Goal: Task Accomplishment & Management: Manage account settings

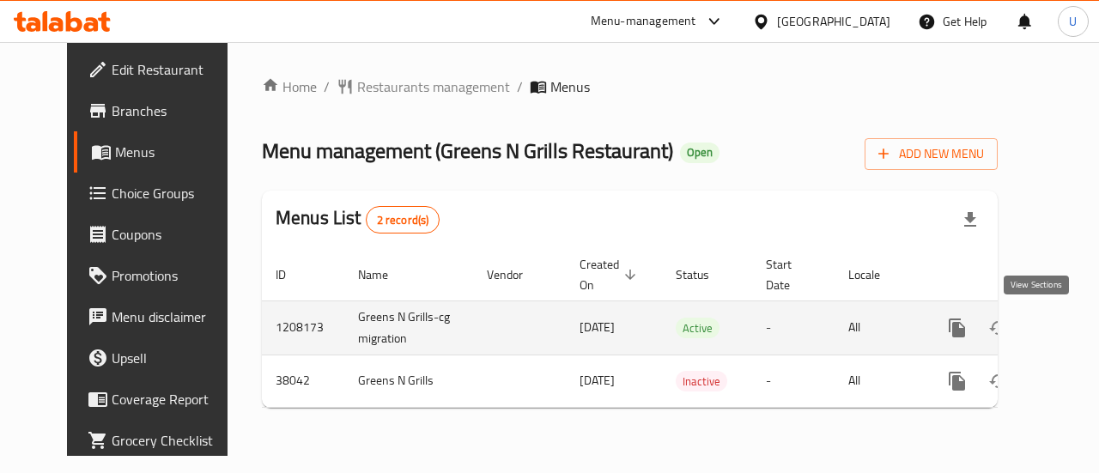
click at [1061, 320] on link "enhanced table" at bounding box center [1081, 328] width 41 height 41
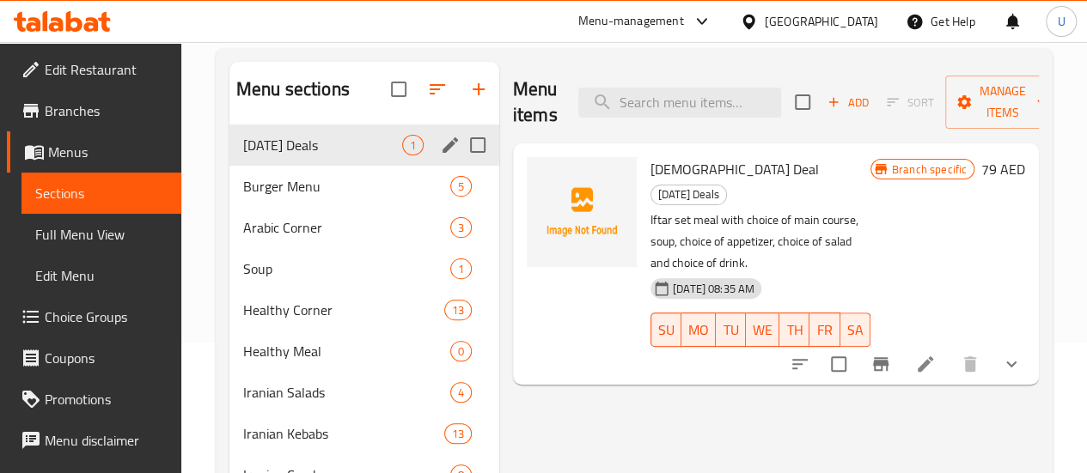
scroll to position [130, 0]
click at [460, 288] on input "Menu sections" at bounding box center [478, 270] width 36 height 36
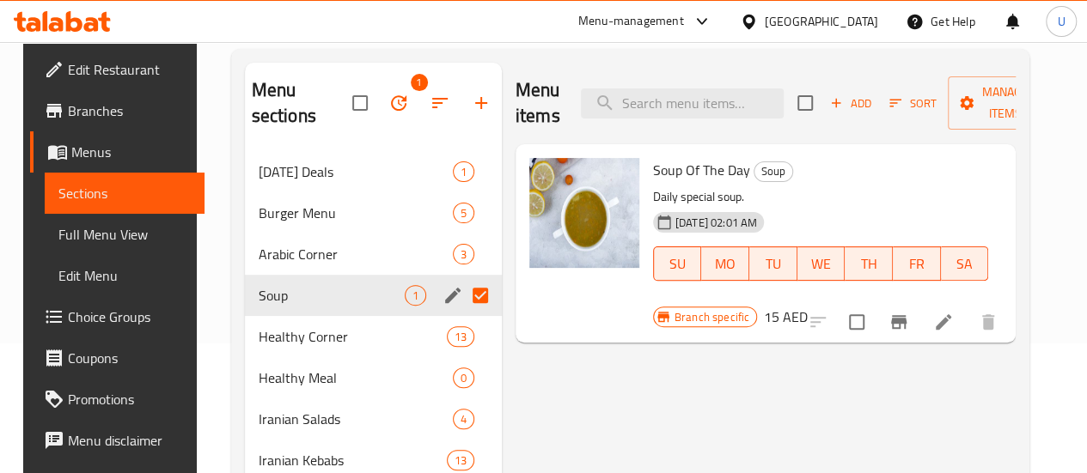
click at [462, 296] on input "Menu sections" at bounding box center [480, 295] width 36 height 36
checkbox input "false"
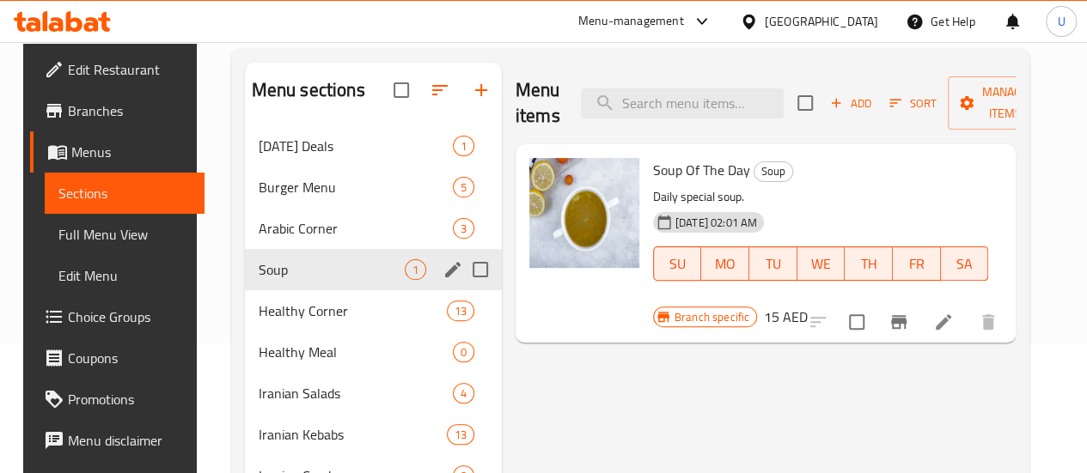
click at [462, 288] on input "Menu sections" at bounding box center [480, 270] width 36 height 36
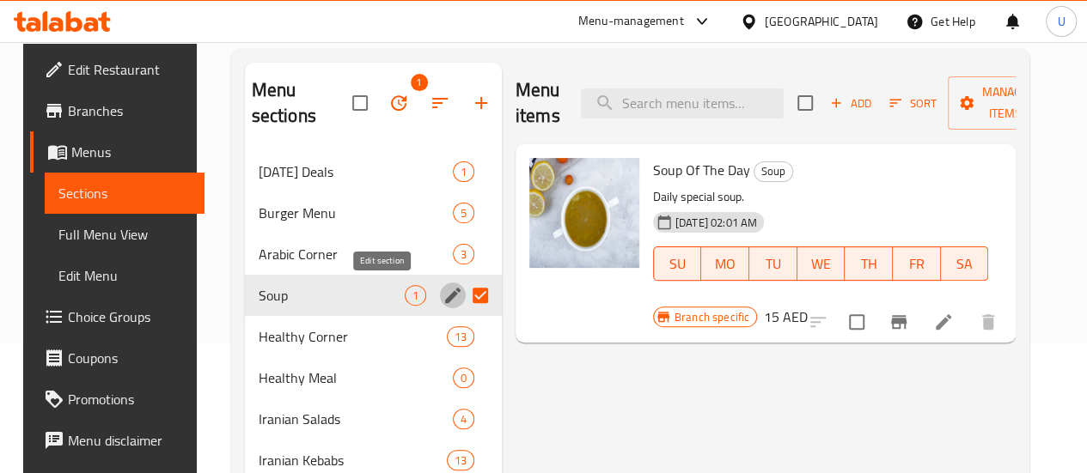
click at [445, 300] on icon "edit" at bounding box center [452, 295] width 15 height 15
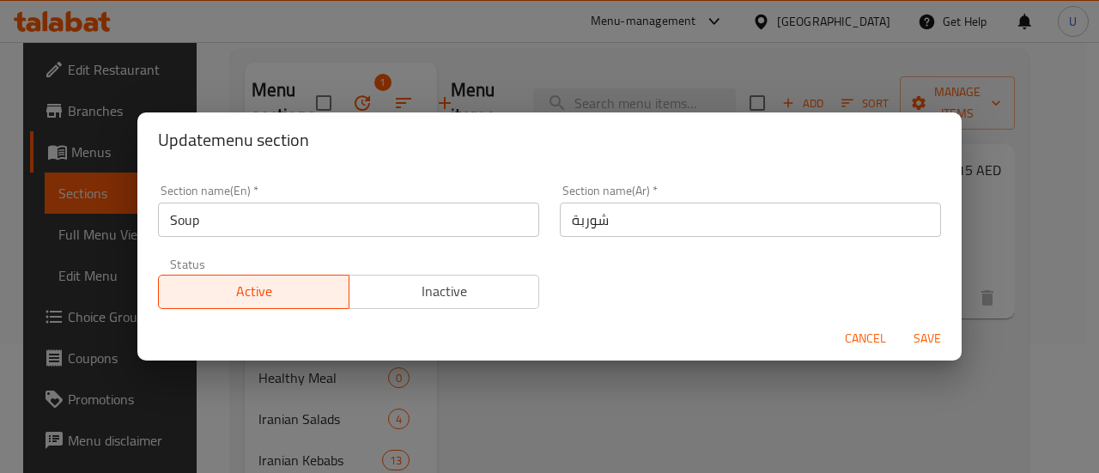
click at [452, 305] on button "Inactive" at bounding box center [445, 292] width 192 height 34
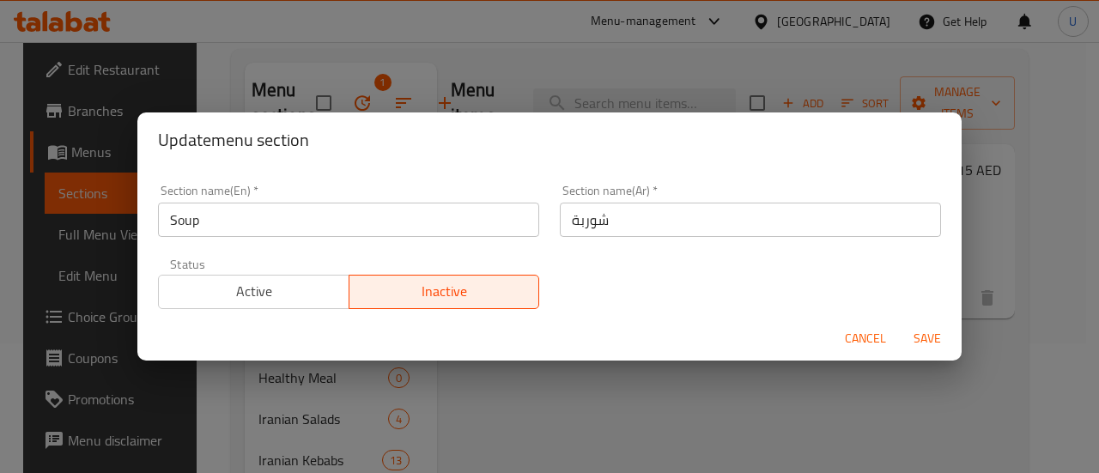
click at [929, 335] on span "Save" at bounding box center [927, 338] width 41 height 21
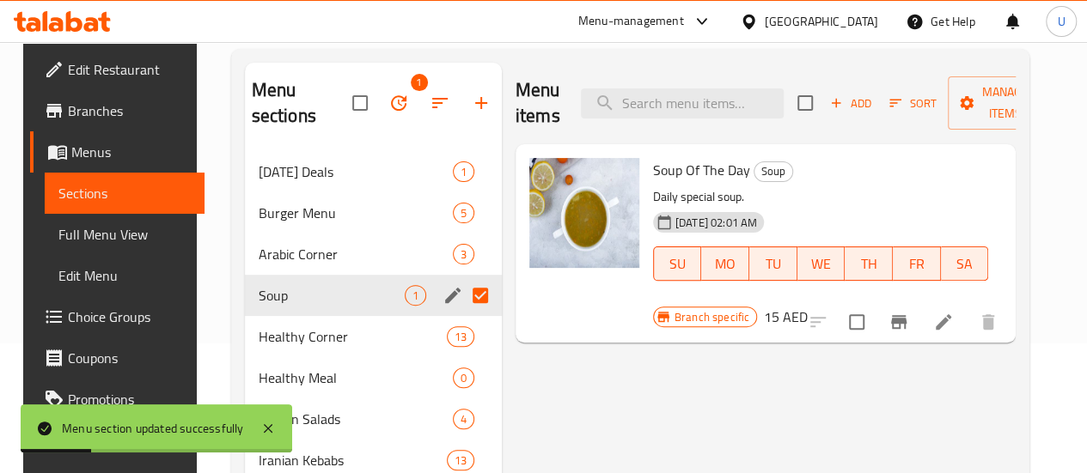
click at [570, 381] on div "Menu items Add Sort Manage items Soup Of The Day Soup Daily special soup. [DATE…" at bounding box center [759, 420] width 514 height 714
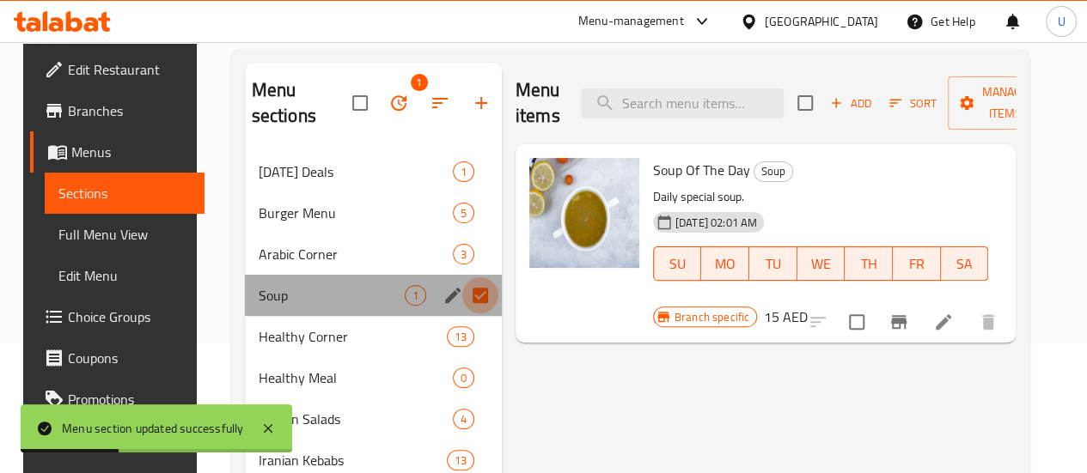
click at [462, 286] on input "Menu sections" at bounding box center [480, 295] width 36 height 36
checkbox input "false"
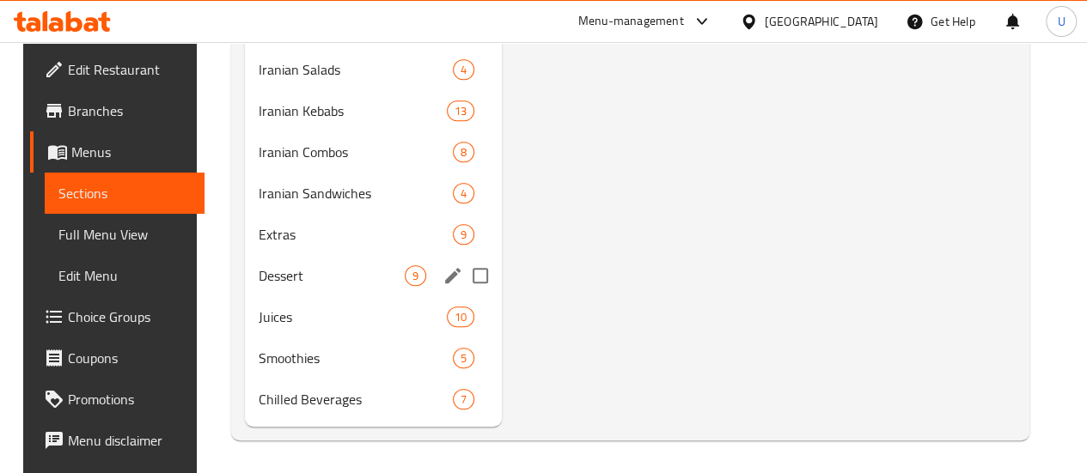
scroll to position [455, 0]
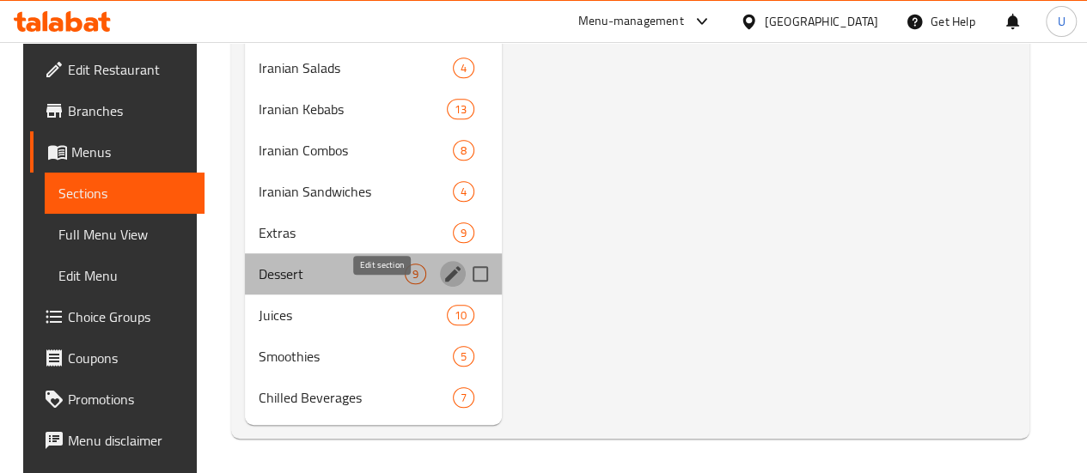
click at [442, 284] on icon "edit" at bounding box center [452, 274] width 21 height 21
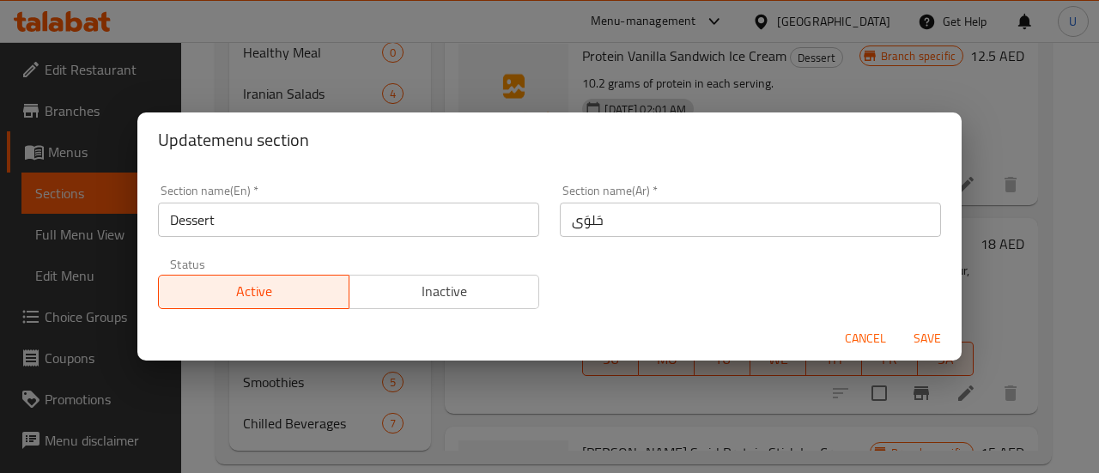
click at [445, 295] on span "Inactive" at bounding box center [444, 291] width 177 height 25
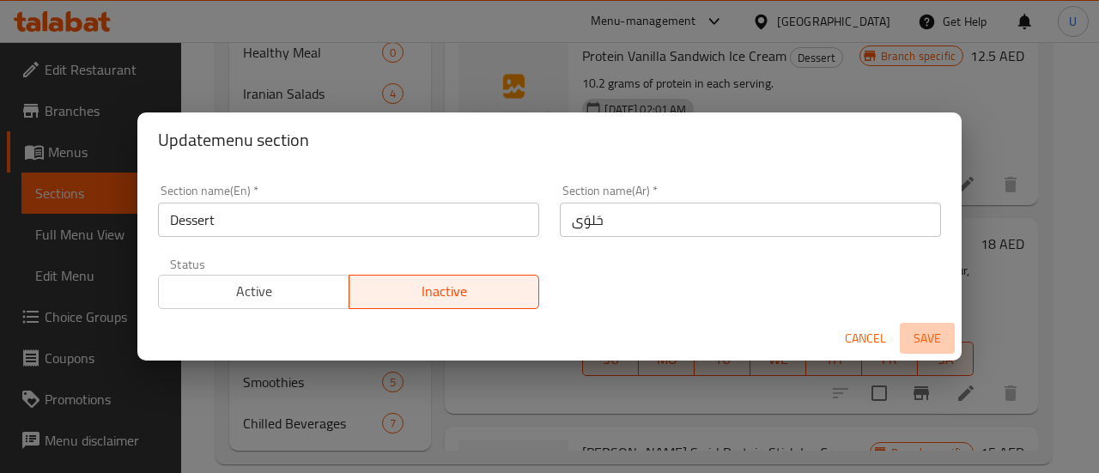
click at [929, 332] on span "Save" at bounding box center [927, 338] width 41 height 21
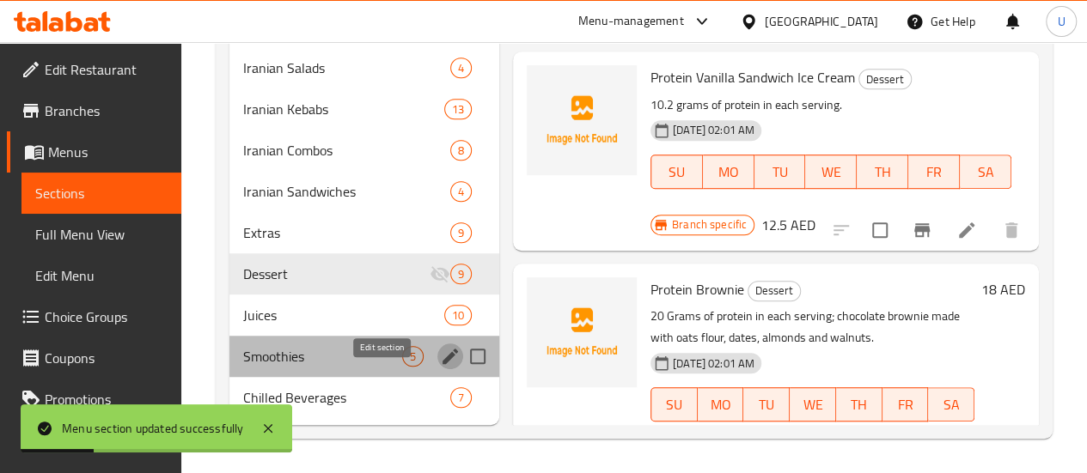
click at [442, 364] on icon "edit" at bounding box center [449, 356] width 15 height 15
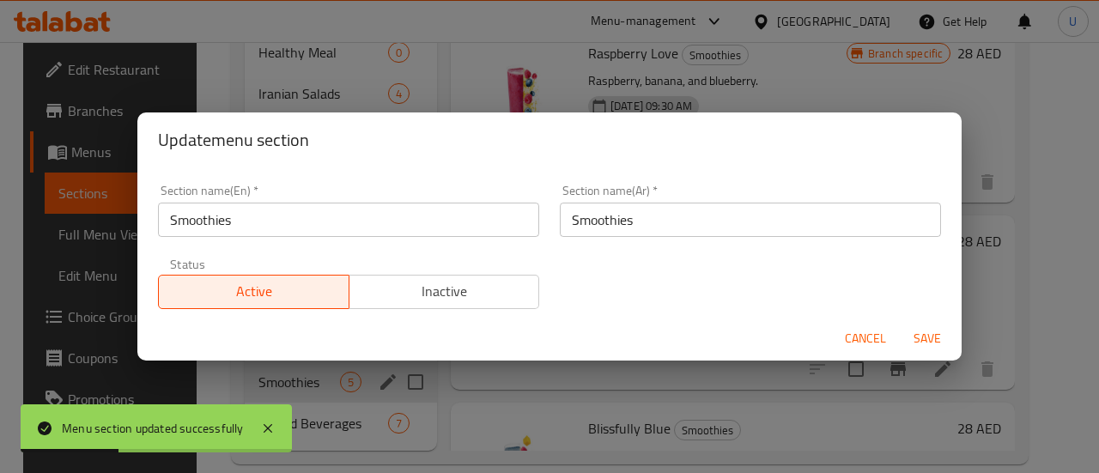
click at [438, 280] on span "Inactive" at bounding box center [444, 291] width 177 height 25
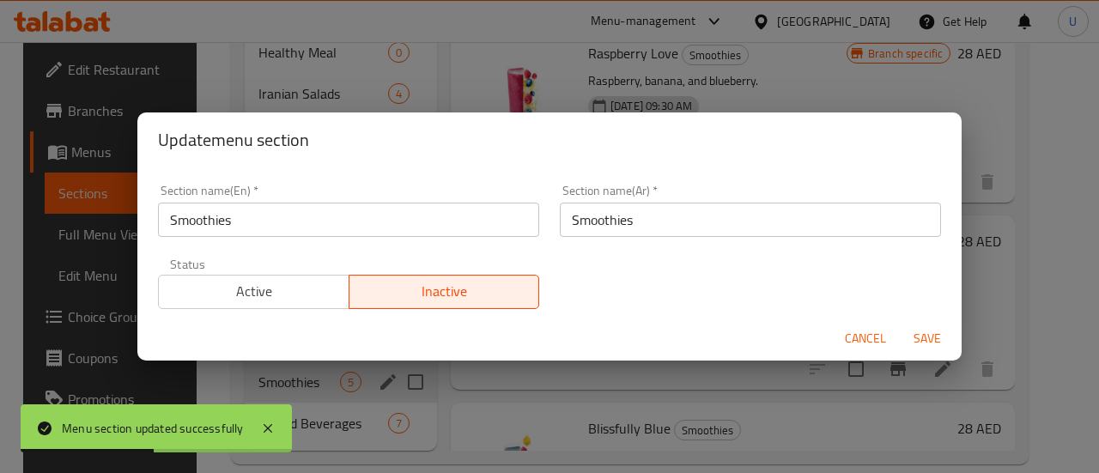
click at [917, 335] on span "Save" at bounding box center [927, 338] width 41 height 21
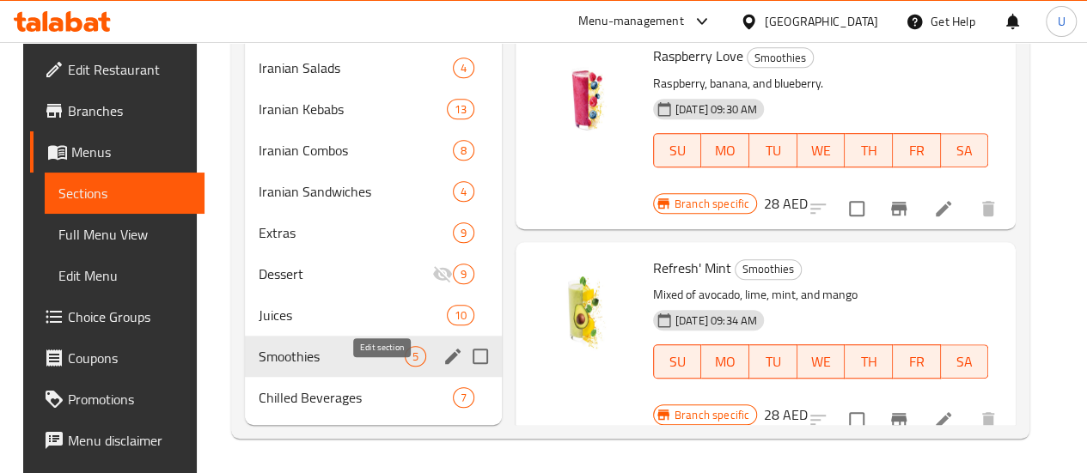
click at [442, 367] on icon "edit" at bounding box center [452, 356] width 21 height 21
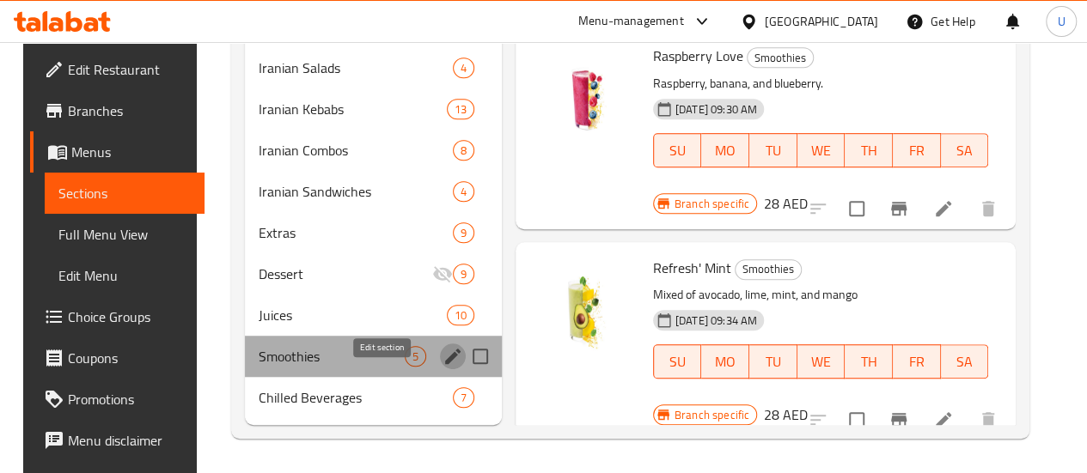
click at [445, 364] on icon "edit" at bounding box center [452, 356] width 15 height 15
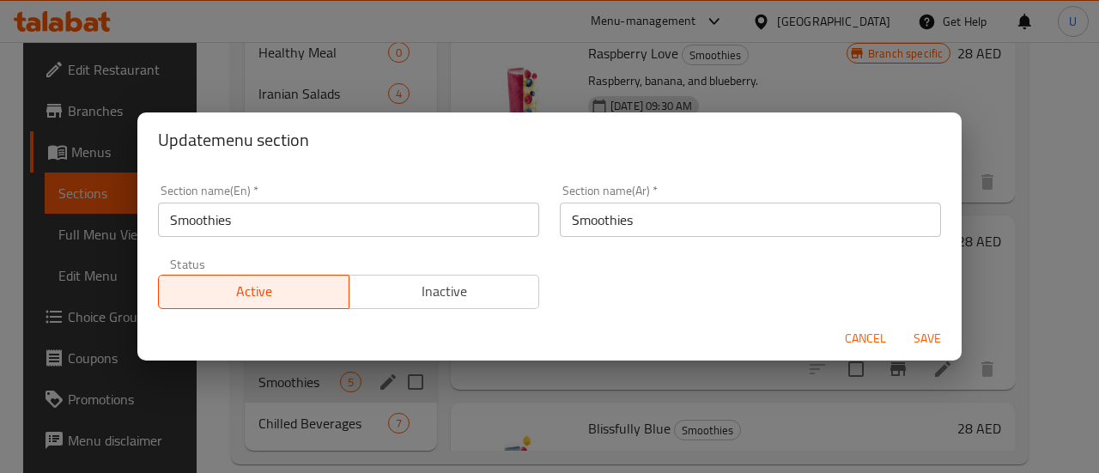
click at [609, 221] on input "Smoothies" at bounding box center [750, 220] width 381 height 34
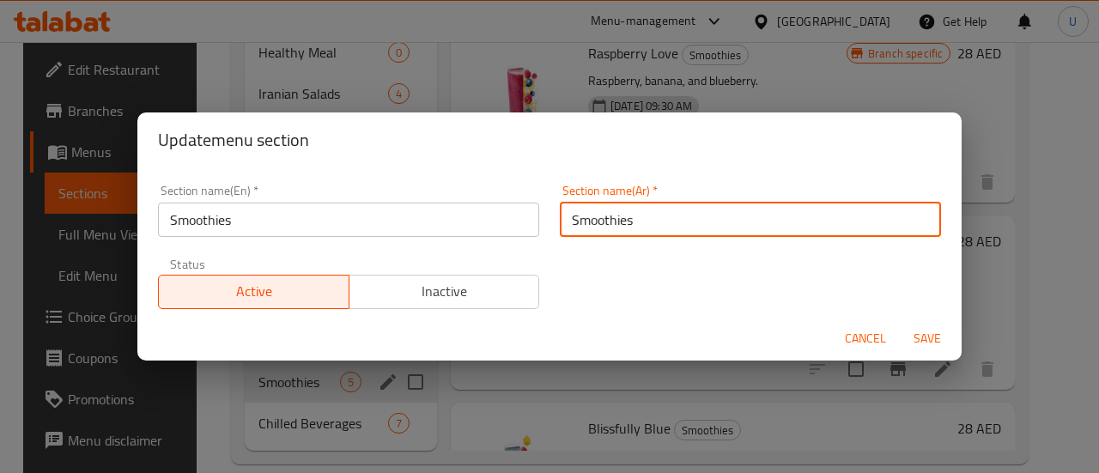
click at [609, 221] on input "Smoothies" at bounding box center [750, 220] width 381 height 34
paste input "العصائر"
type input "العصائر"
click at [429, 301] on span "Inactive" at bounding box center [444, 291] width 177 height 25
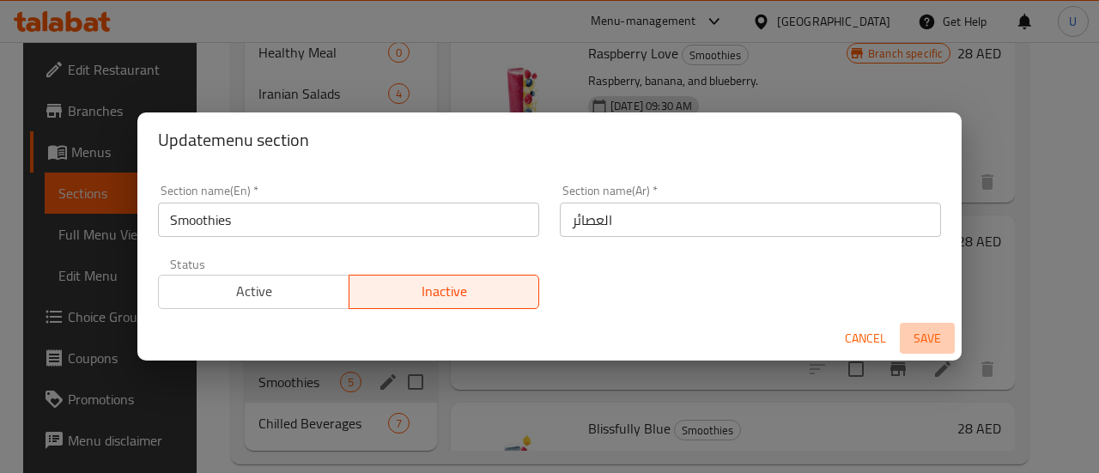
click at [929, 338] on span "Save" at bounding box center [927, 338] width 41 height 21
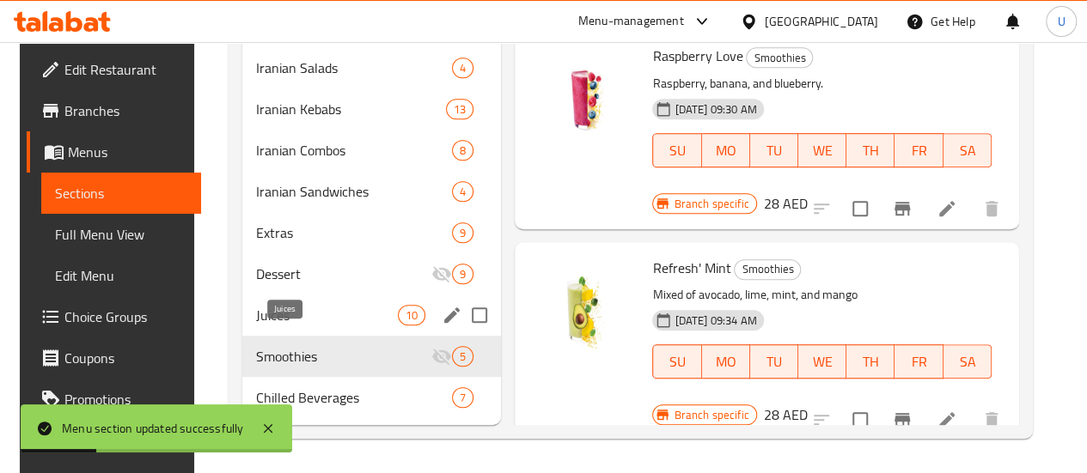
scroll to position [465, 0]
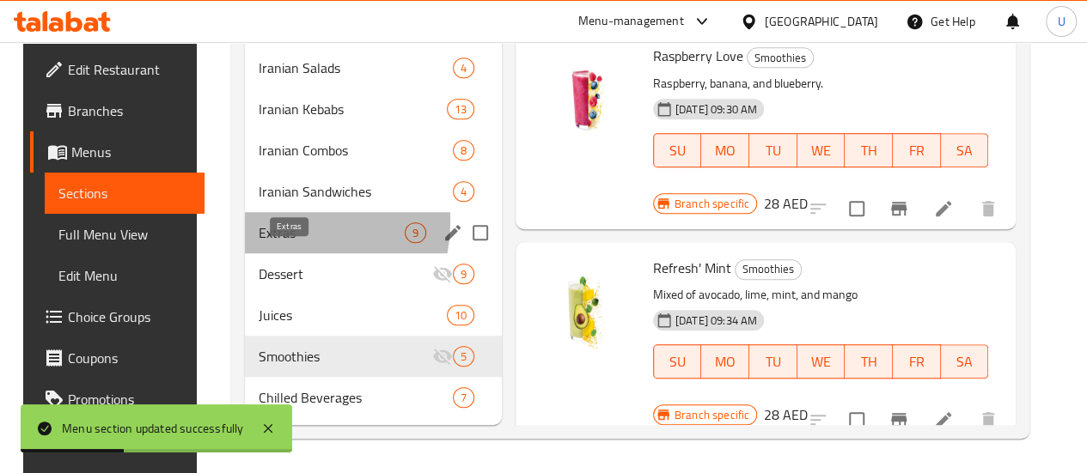
click at [278, 239] on span "Extras" at bounding box center [332, 232] width 146 height 21
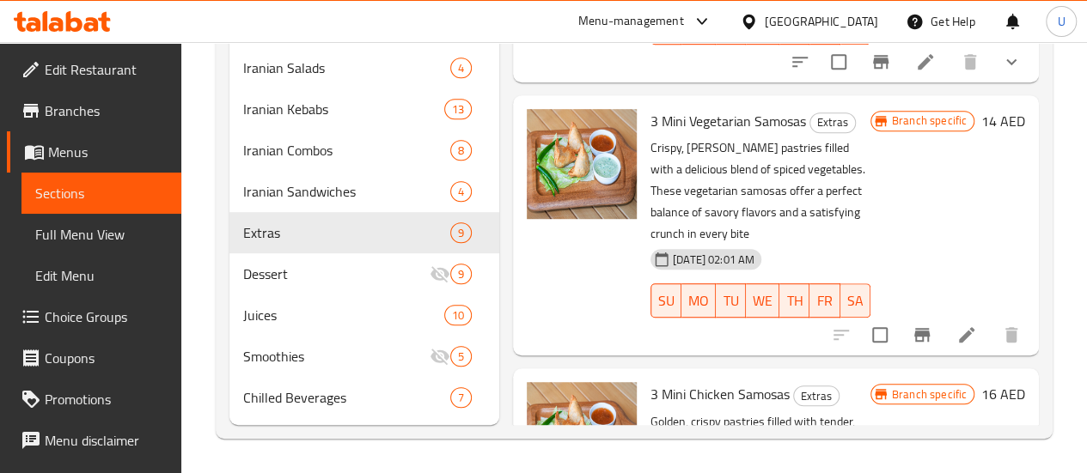
scroll to position [923, 0]
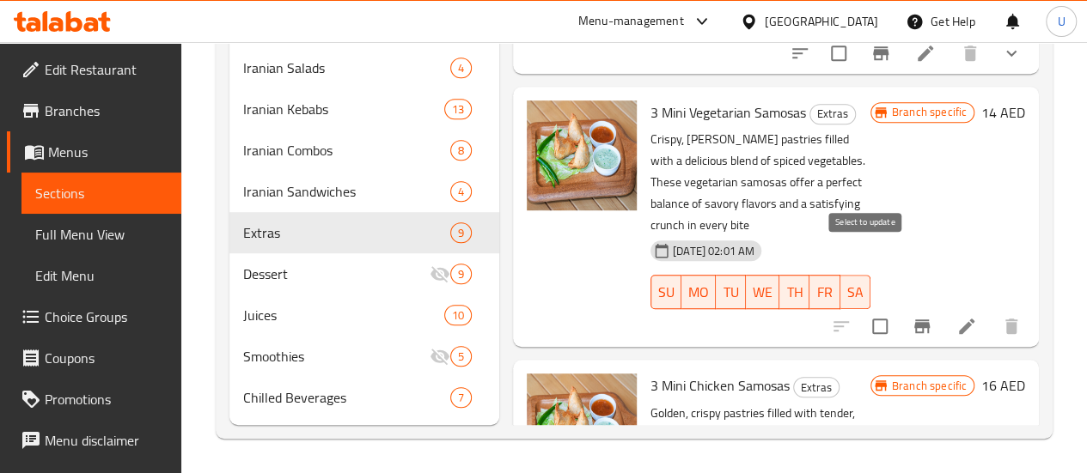
click at [862, 308] on input "checkbox" at bounding box center [880, 326] width 36 height 36
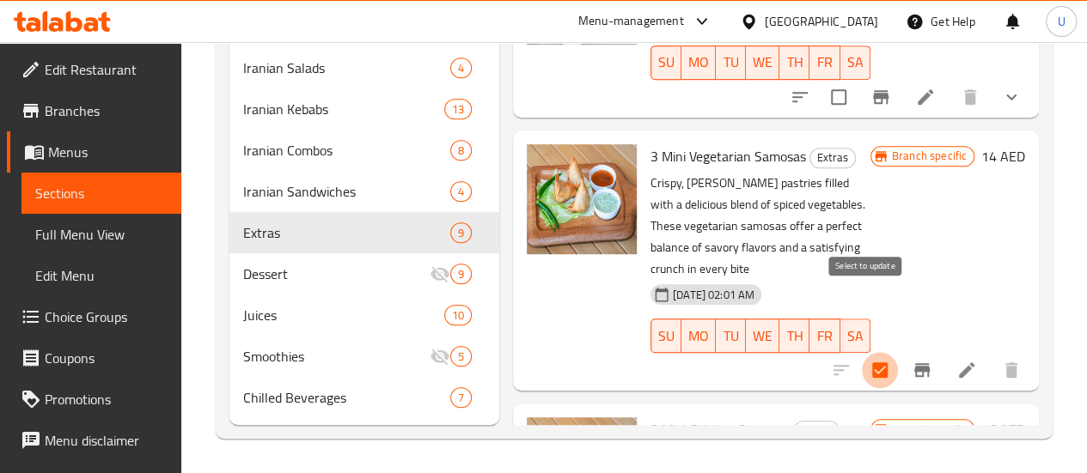
click at [870, 352] on input "checkbox" at bounding box center [880, 370] width 36 height 36
checkbox input "false"
click at [962, 360] on icon at bounding box center [966, 370] width 21 height 21
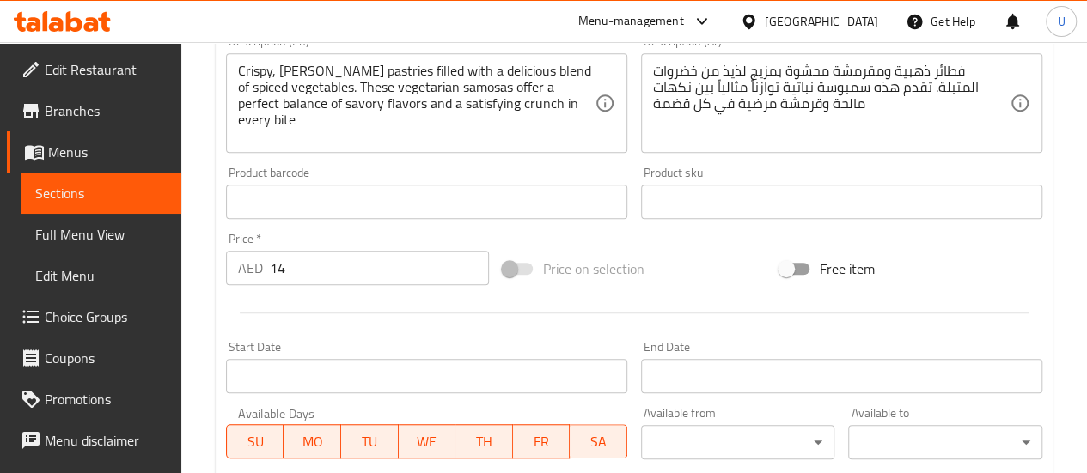
scroll to position [642, 0]
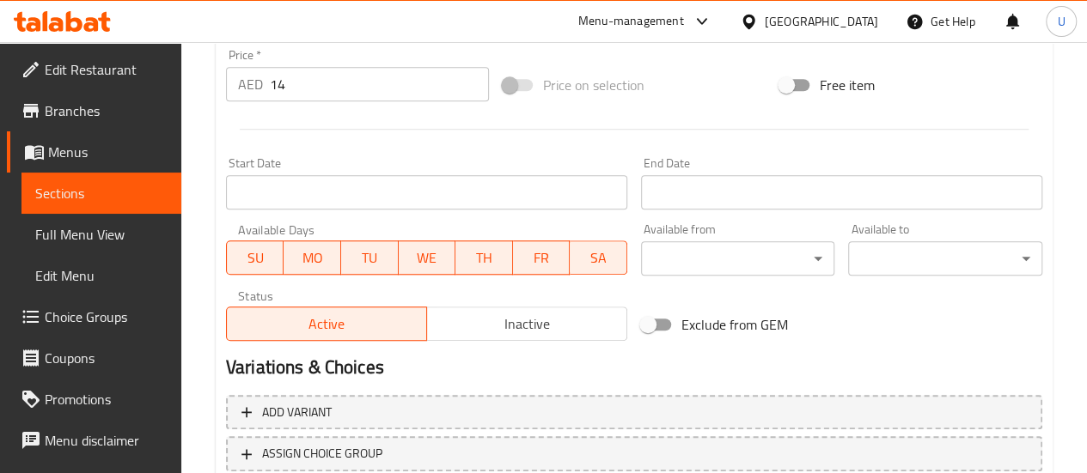
click at [519, 330] on span "Inactive" at bounding box center [527, 324] width 186 height 25
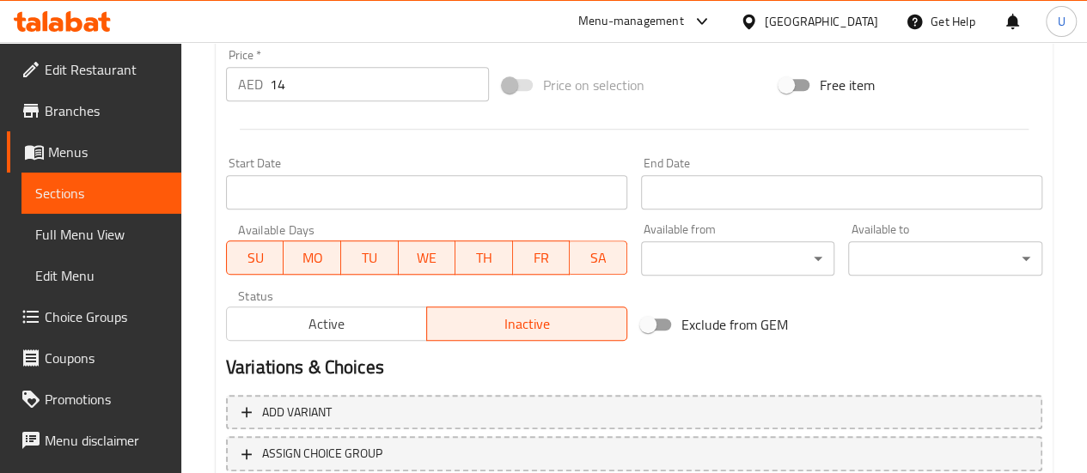
scroll to position [765, 0]
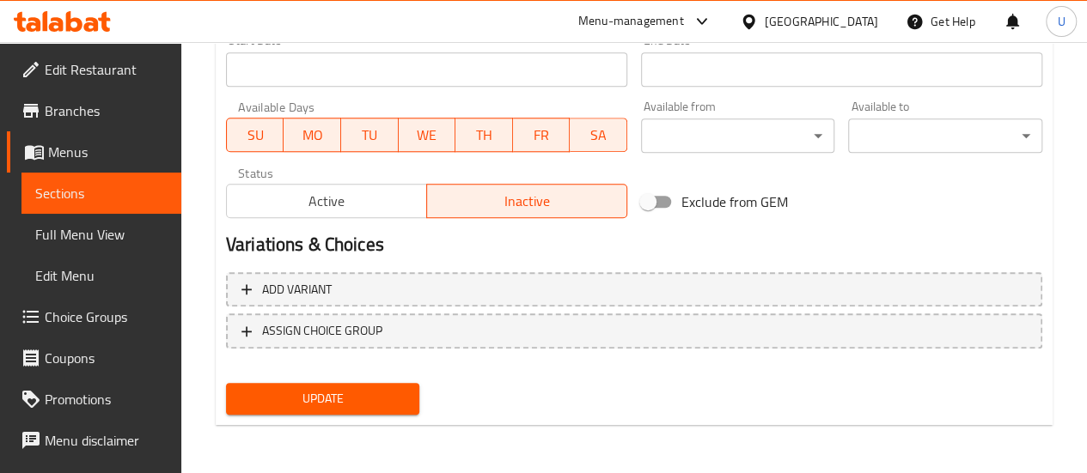
click at [304, 395] on span "Update" at bounding box center [323, 398] width 167 height 21
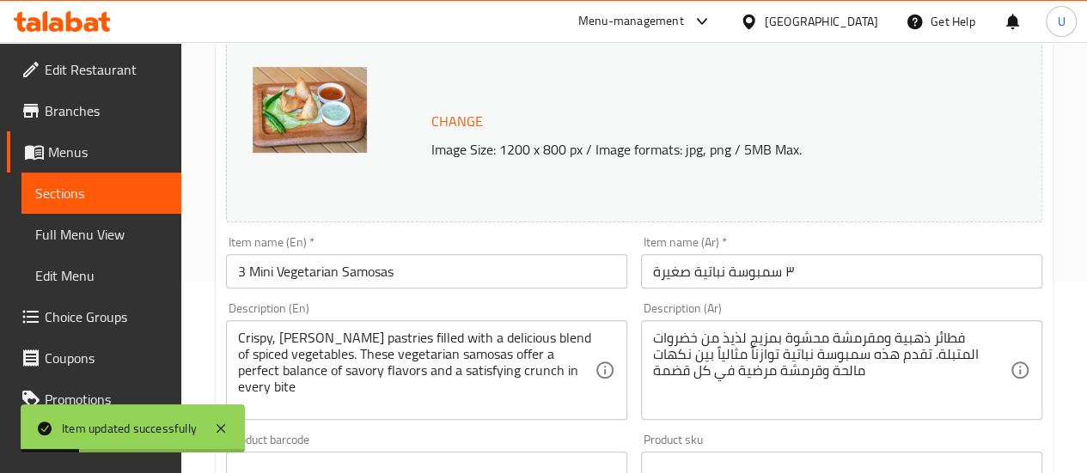
scroll to position [0, 0]
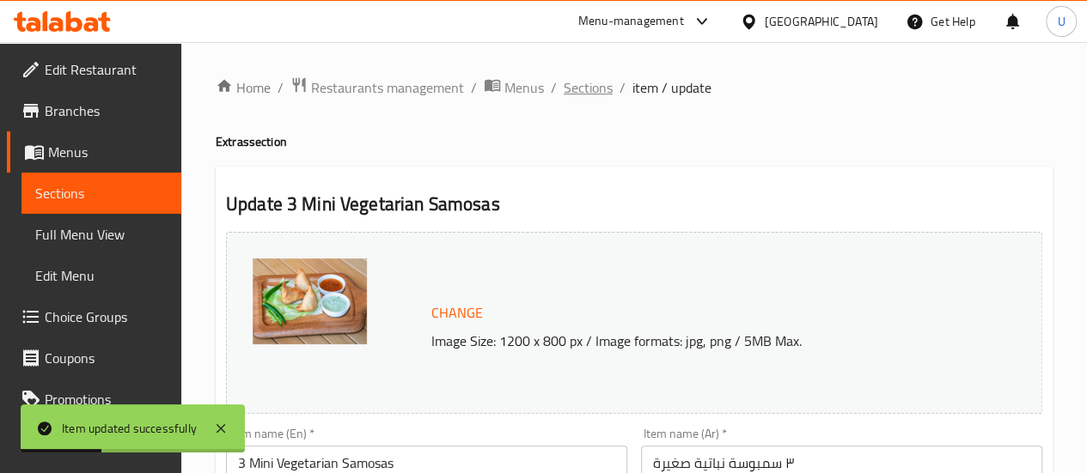
click at [584, 87] on span "Sections" at bounding box center [587, 87] width 49 height 21
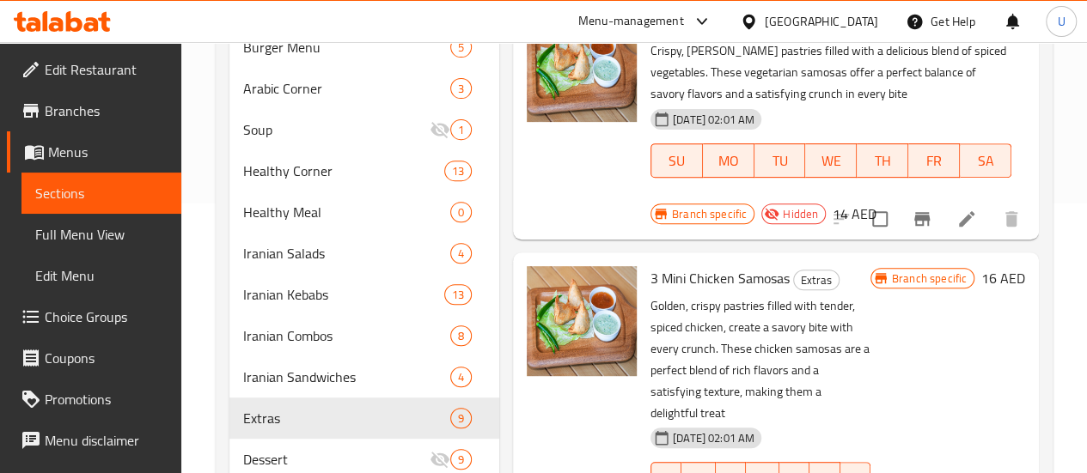
scroll to position [1197, 0]
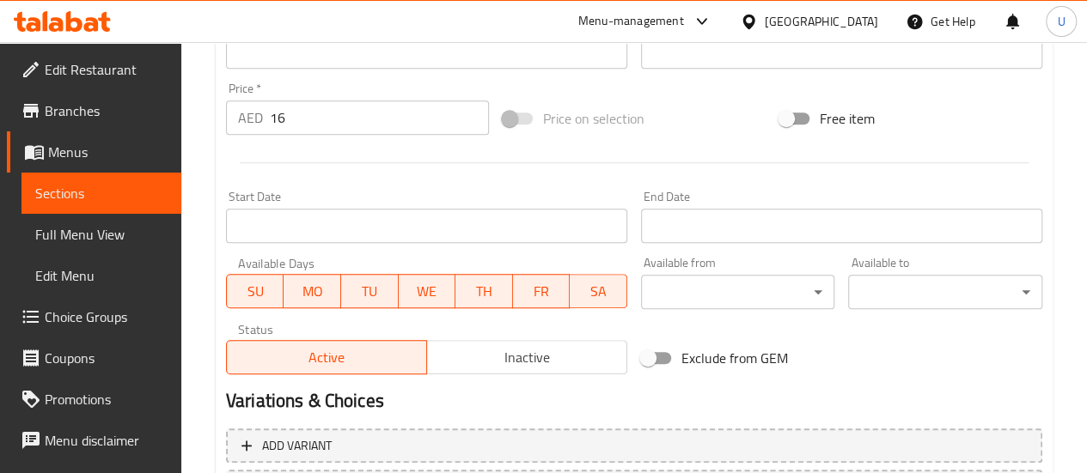
scroll to position [649, 0]
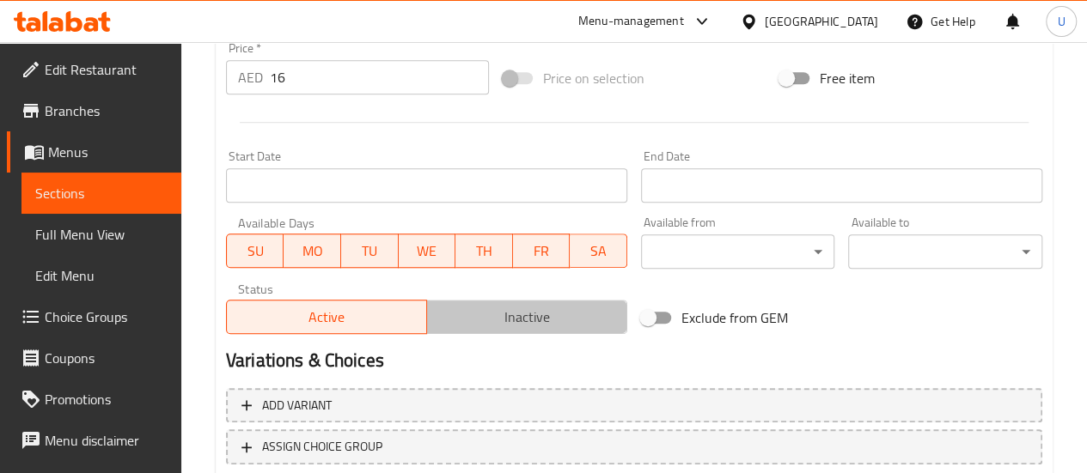
click at [562, 314] on span "Inactive" at bounding box center [527, 317] width 186 height 25
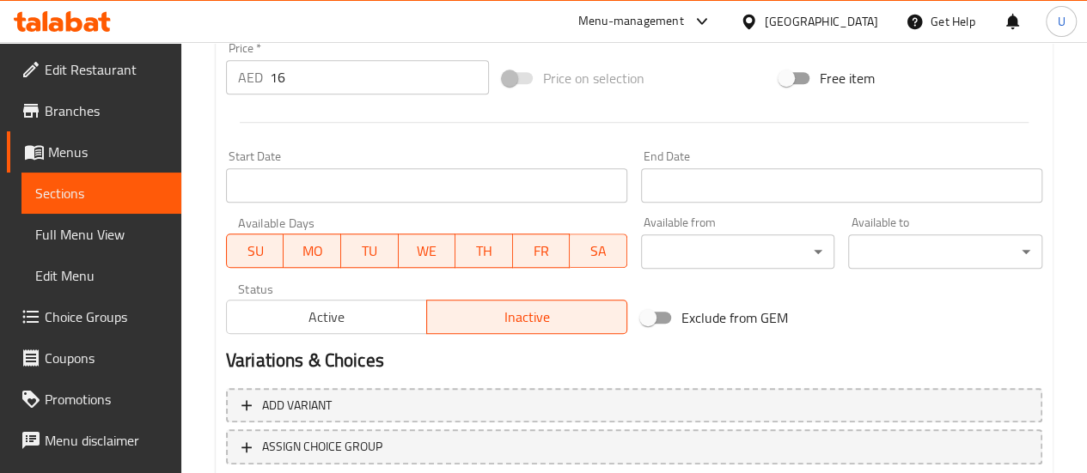
scroll to position [765, 0]
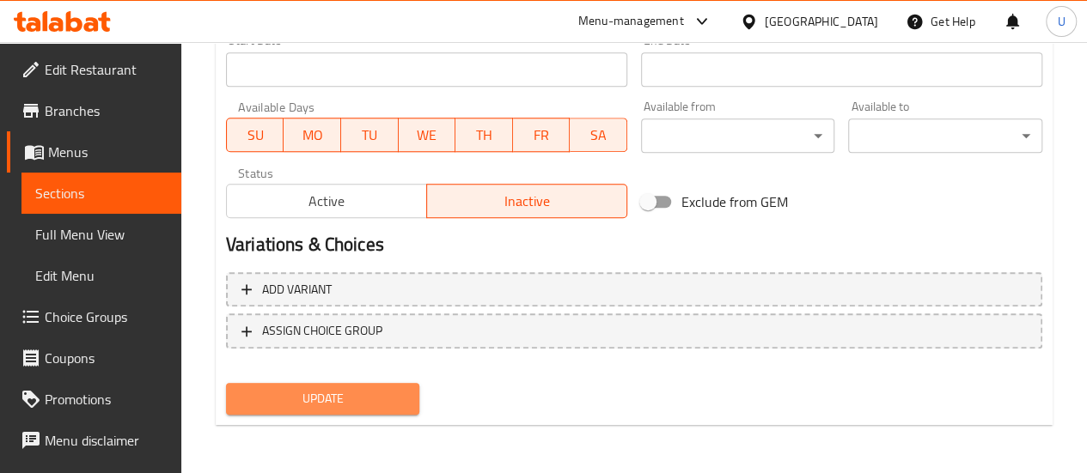
click at [371, 388] on span "Update" at bounding box center [323, 398] width 167 height 21
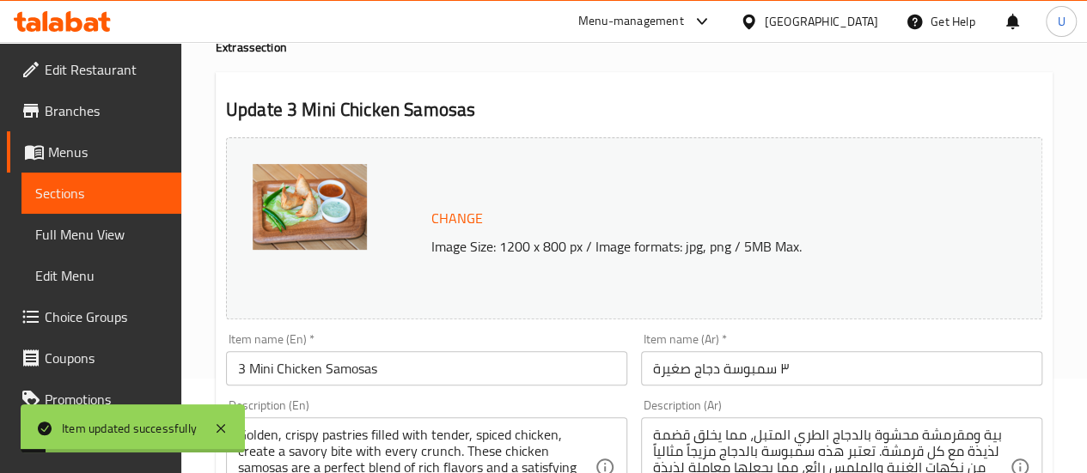
scroll to position [0, 0]
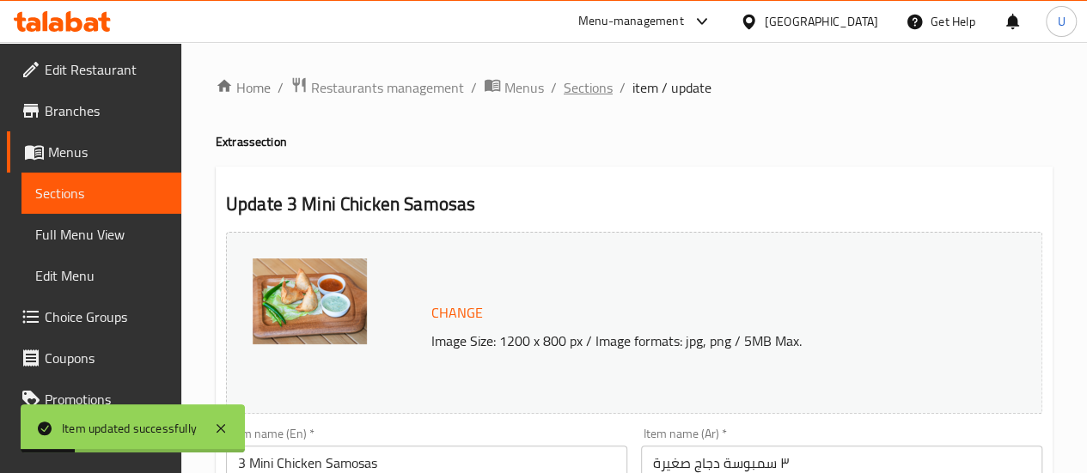
click at [581, 88] on span "Sections" at bounding box center [587, 87] width 49 height 21
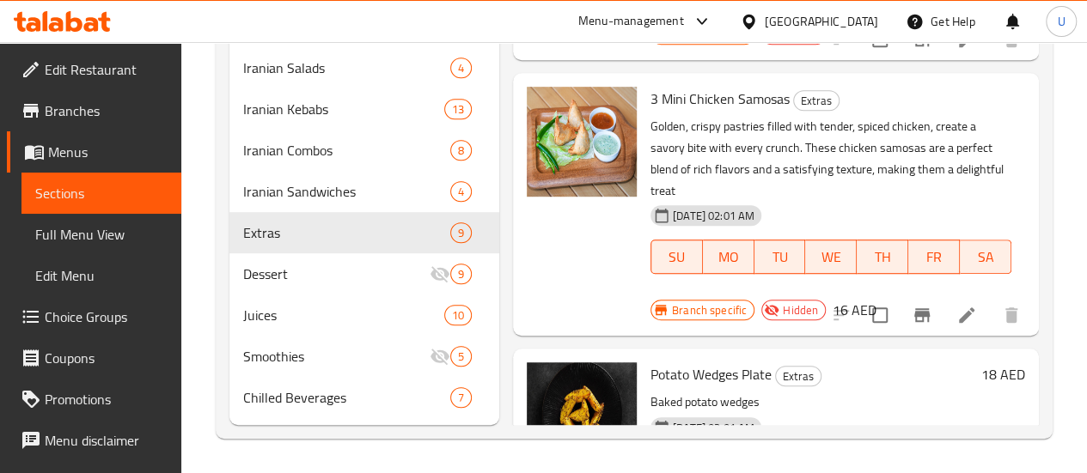
scroll to position [1199, 0]
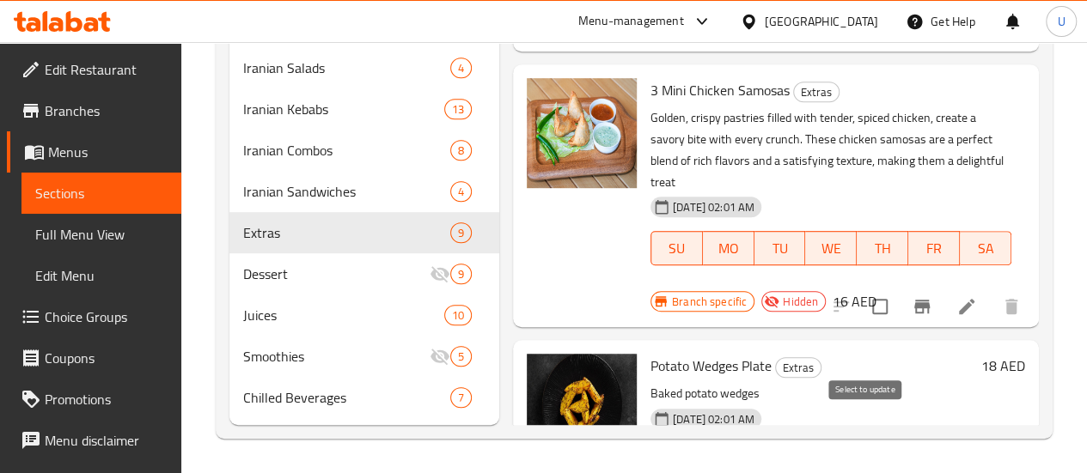
checkbox input "false"
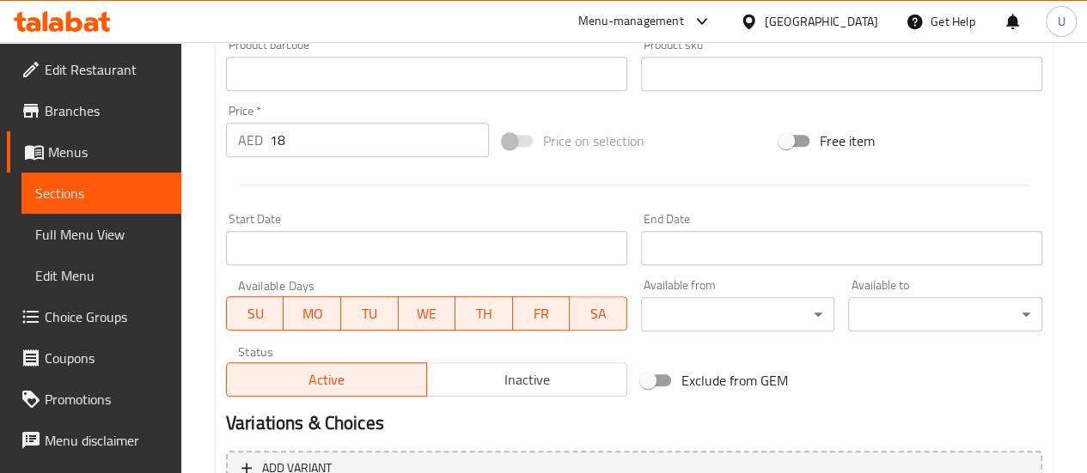
scroll to position [588, 0]
click at [582, 383] on span "Inactive" at bounding box center [527, 379] width 186 height 25
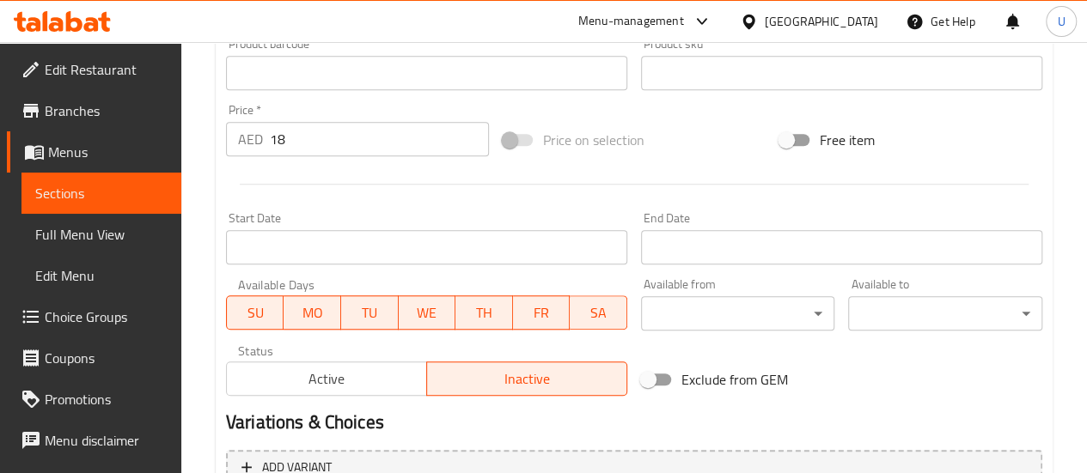
scroll to position [765, 0]
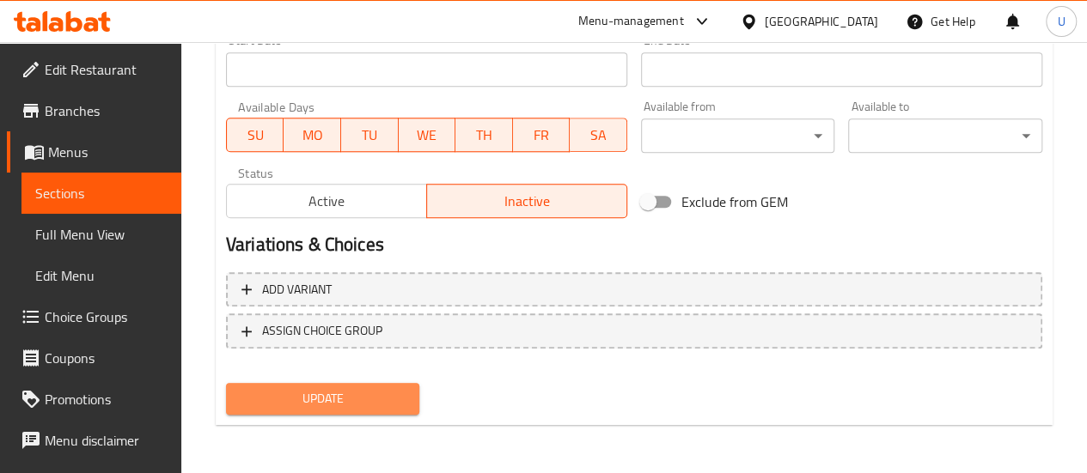
click at [373, 394] on span "Update" at bounding box center [323, 398] width 167 height 21
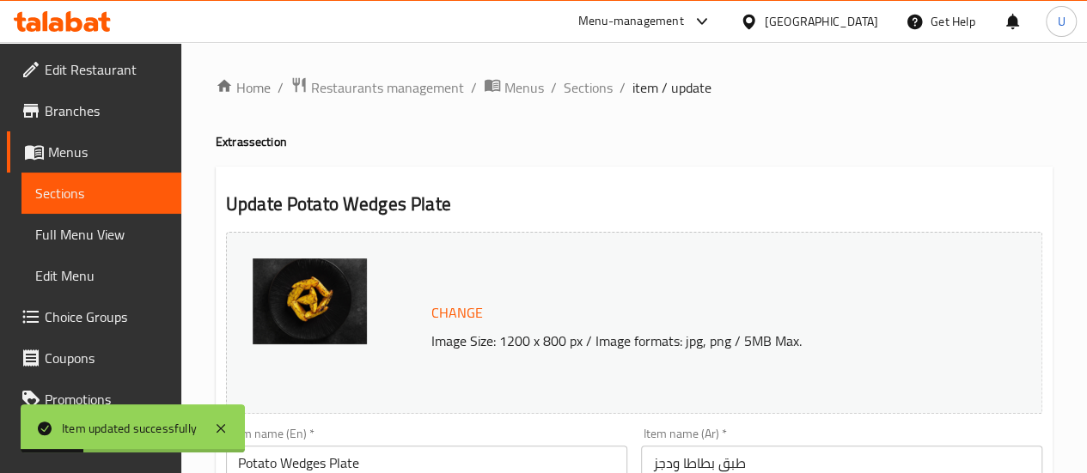
scroll to position [0, 0]
click at [589, 92] on span "Sections" at bounding box center [587, 87] width 49 height 21
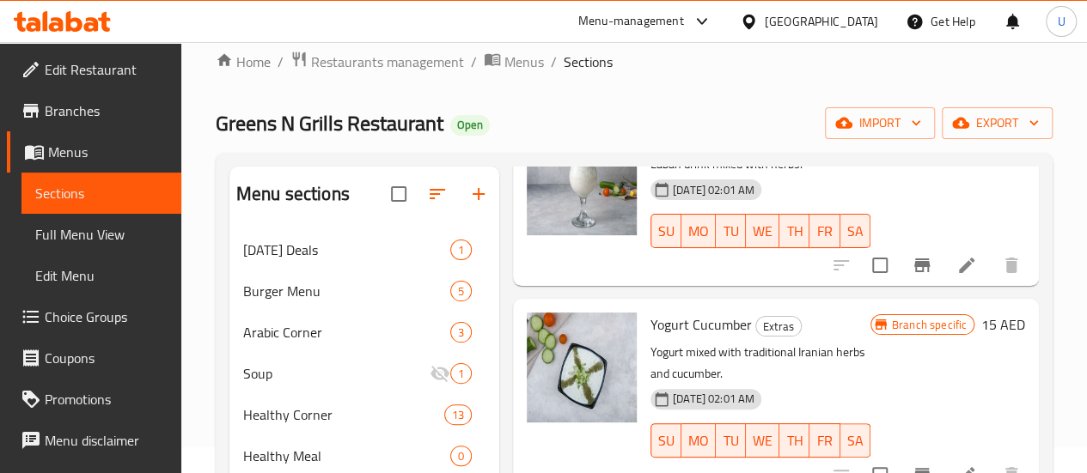
scroll to position [137, 0]
click at [1020, 124] on span "export" at bounding box center [996, 123] width 83 height 21
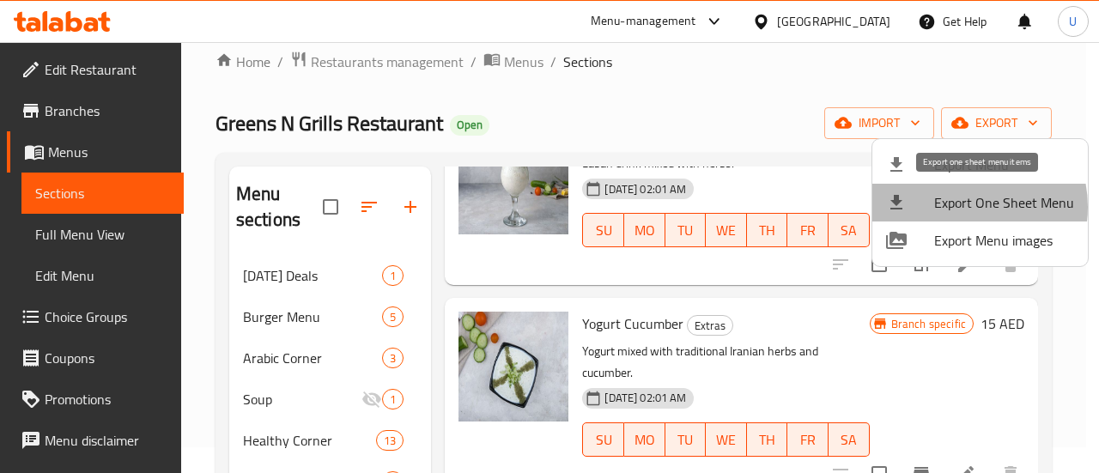
click at [962, 207] on span "Export One Sheet Menu" at bounding box center [1005, 202] width 140 height 21
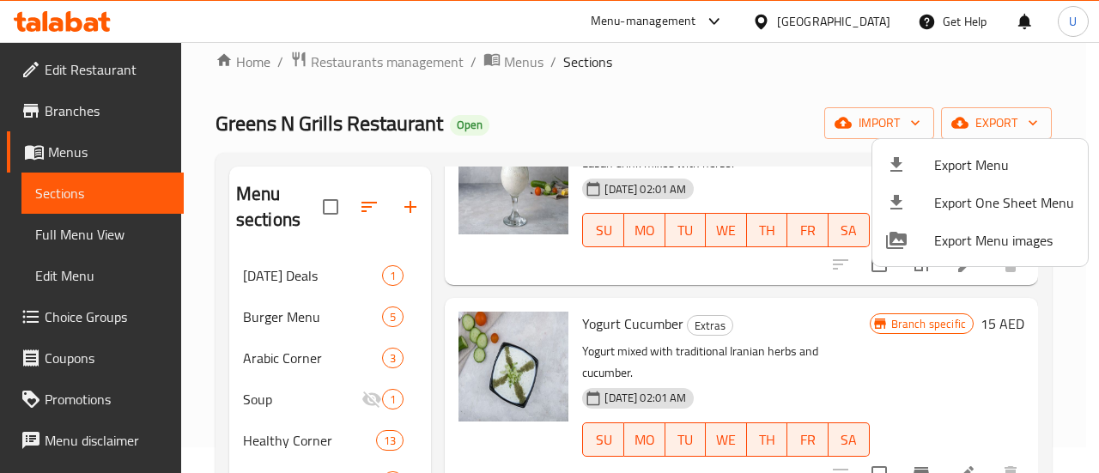
click at [752, 76] on div at bounding box center [549, 236] width 1099 height 473
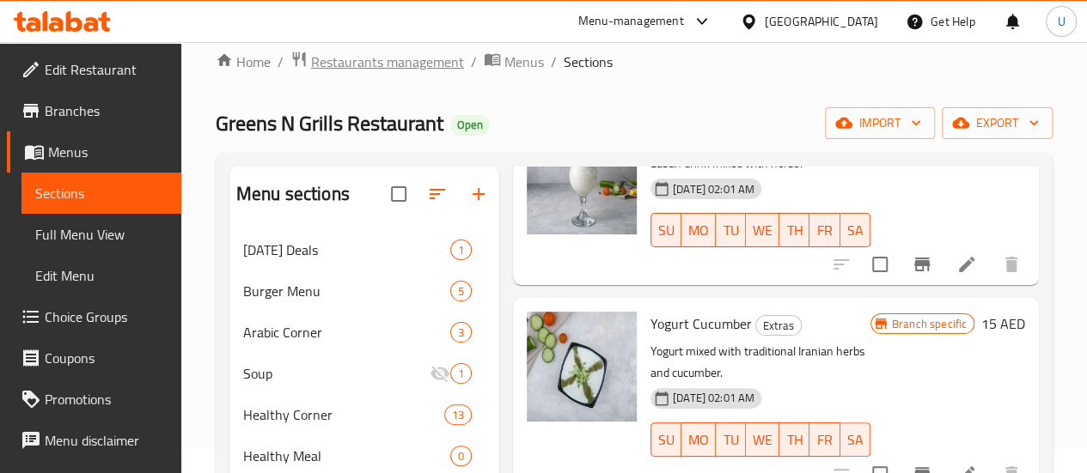
click at [404, 64] on span "Restaurants management" at bounding box center [387, 62] width 153 height 21
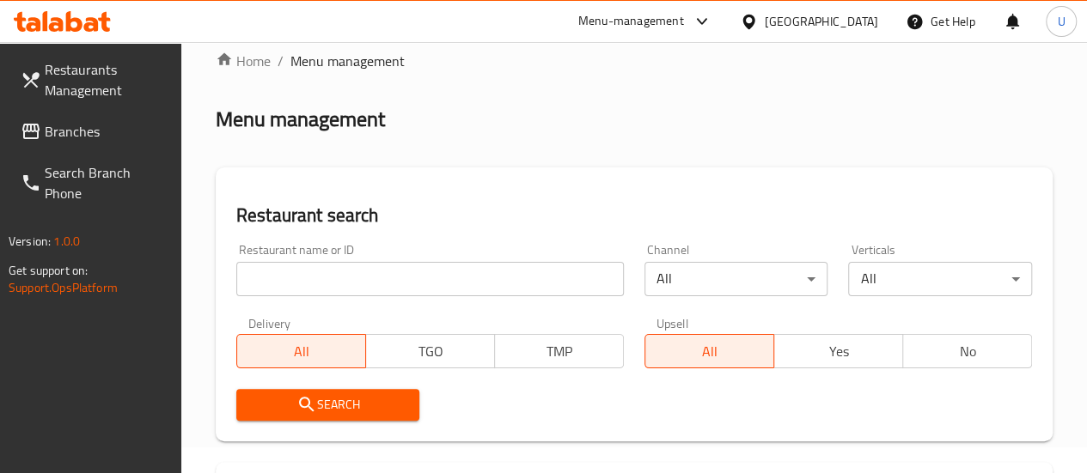
paste input "25858"
click at [320, 289] on input "25858" at bounding box center [429, 279] width 387 height 34
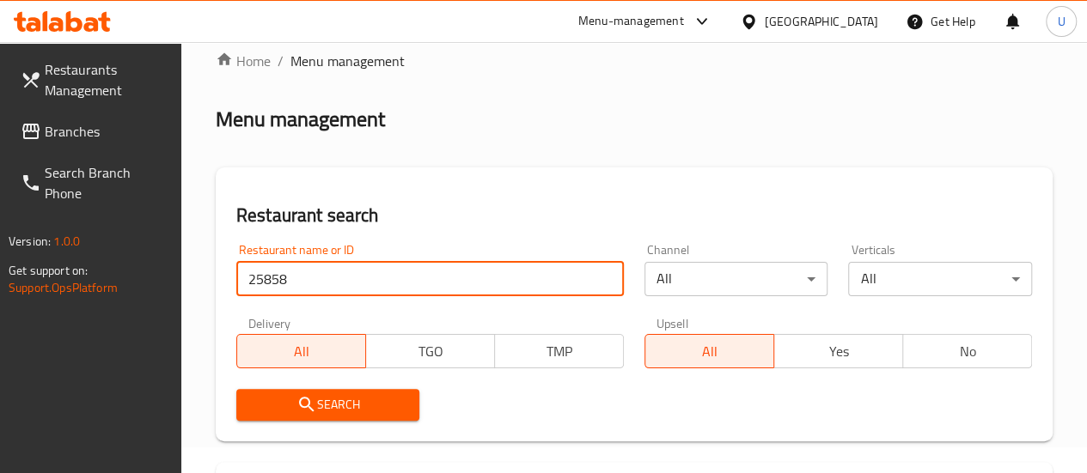
type input "25858"
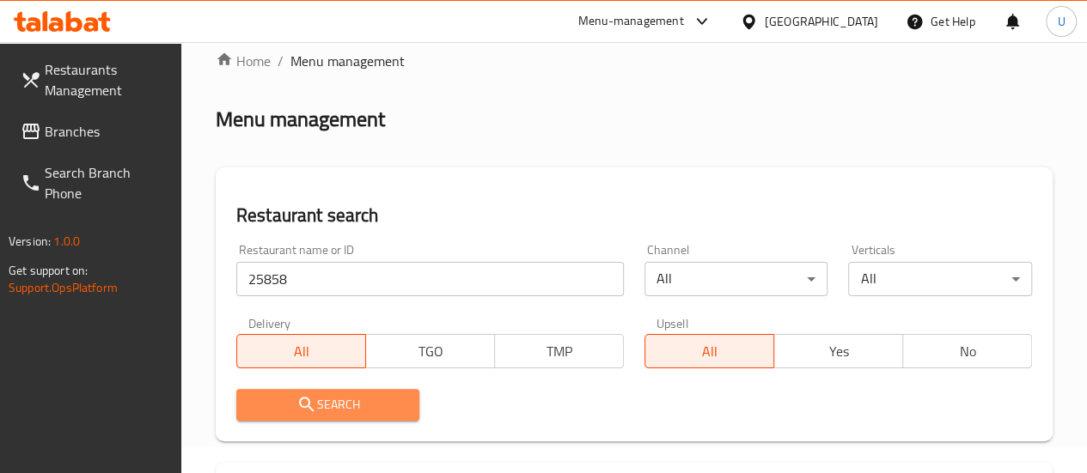
click at [323, 398] on span "Search" at bounding box center [328, 404] width 156 height 21
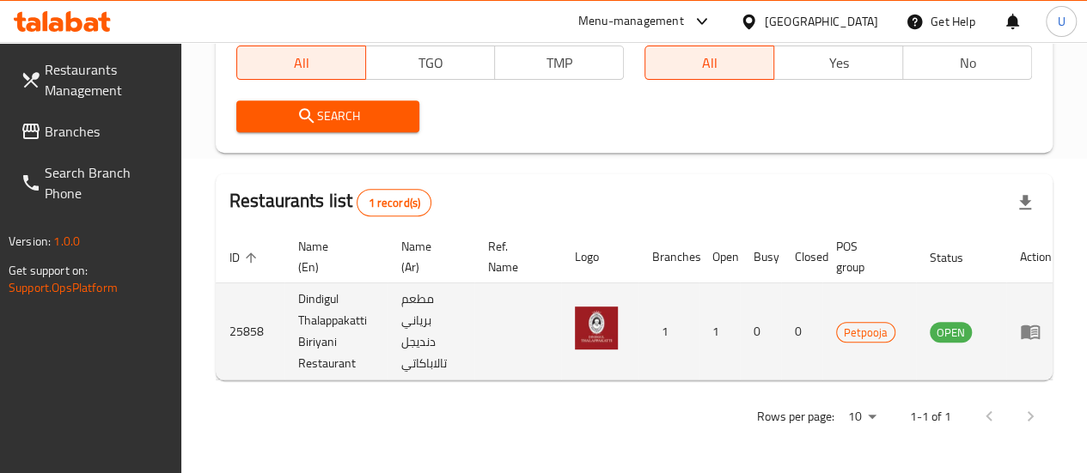
scroll to position [0, 9]
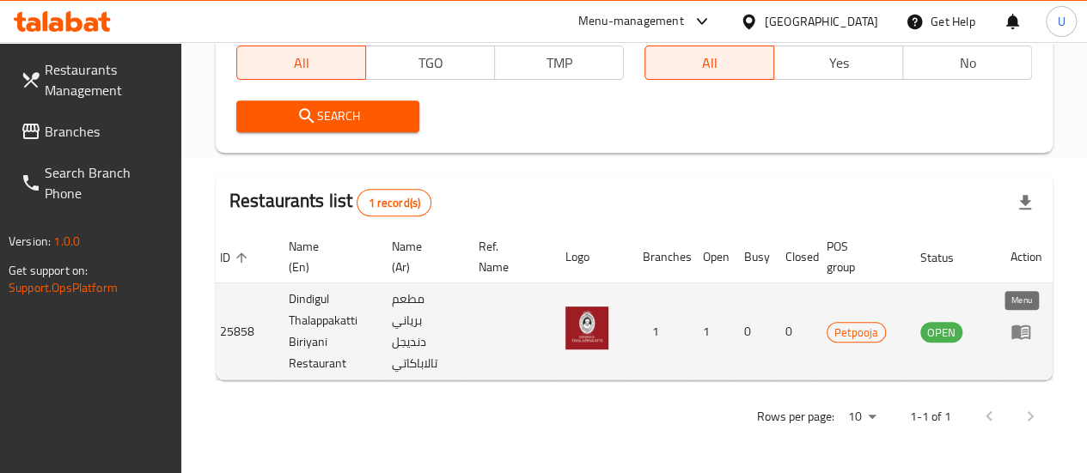
click at [1020, 321] on icon "enhanced table" at bounding box center [1020, 331] width 21 height 21
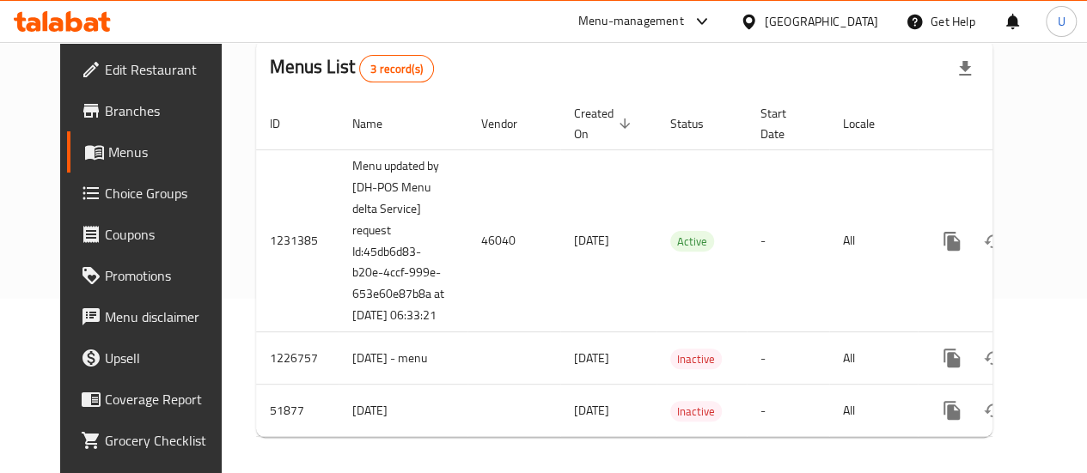
scroll to position [174, 0]
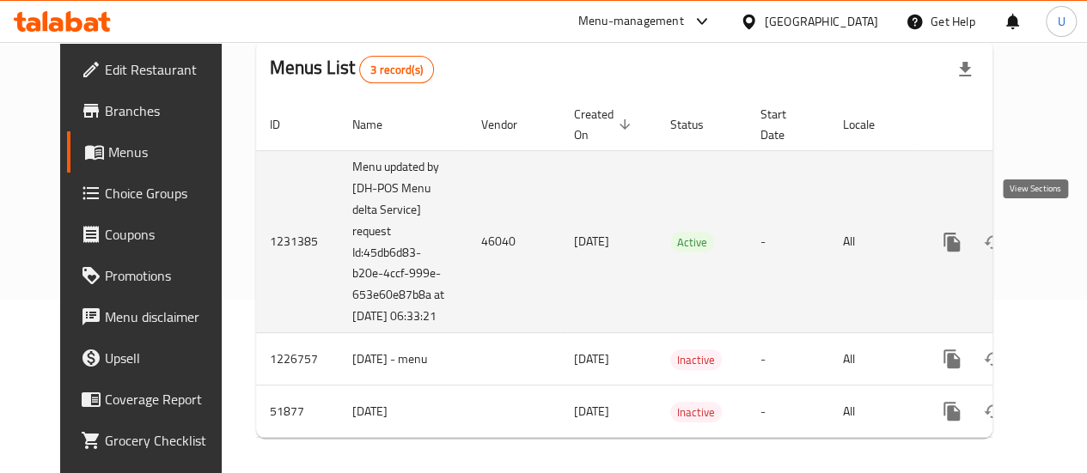
click at [1065, 237] on icon "enhanced table" at bounding box center [1075, 242] width 21 height 21
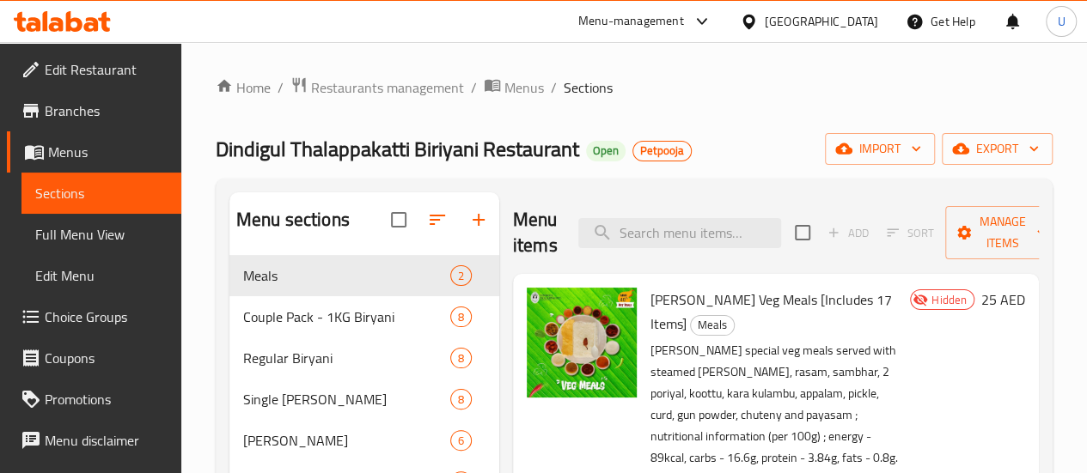
click at [415, 230] on div at bounding box center [445, 219] width 108 height 41
click at [409, 235] on div at bounding box center [445, 219] width 108 height 41
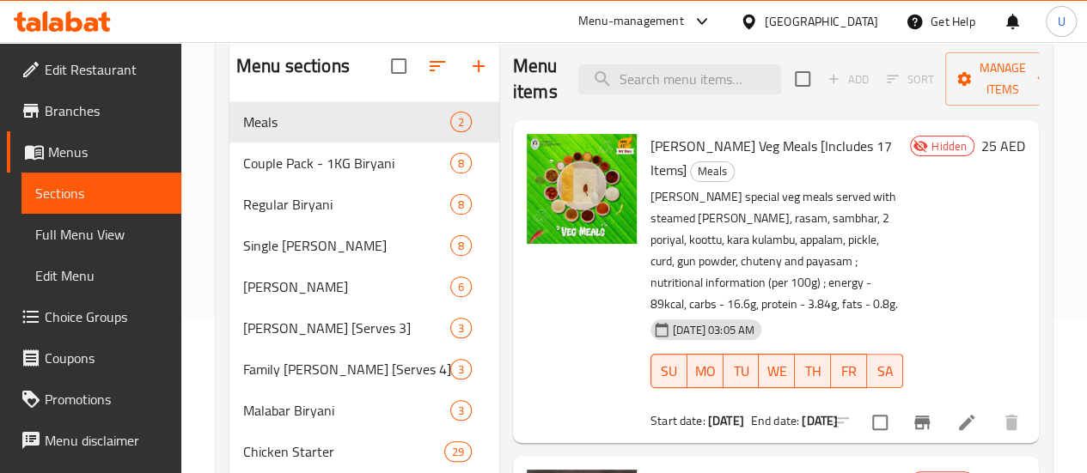
scroll to position [155, 0]
click at [407, 76] on div at bounding box center [445, 65] width 108 height 41
click at [249, 78] on h2 "Menu sections" at bounding box center [292, 65] width 113 height 26
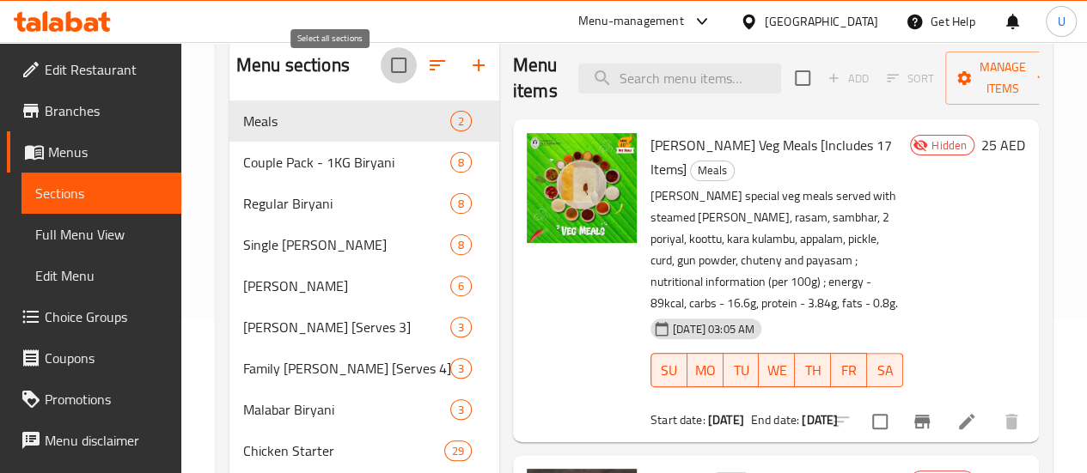
click at [381, 82] on input "checkbox" at bounding box center [399, 65] width 36 height 36
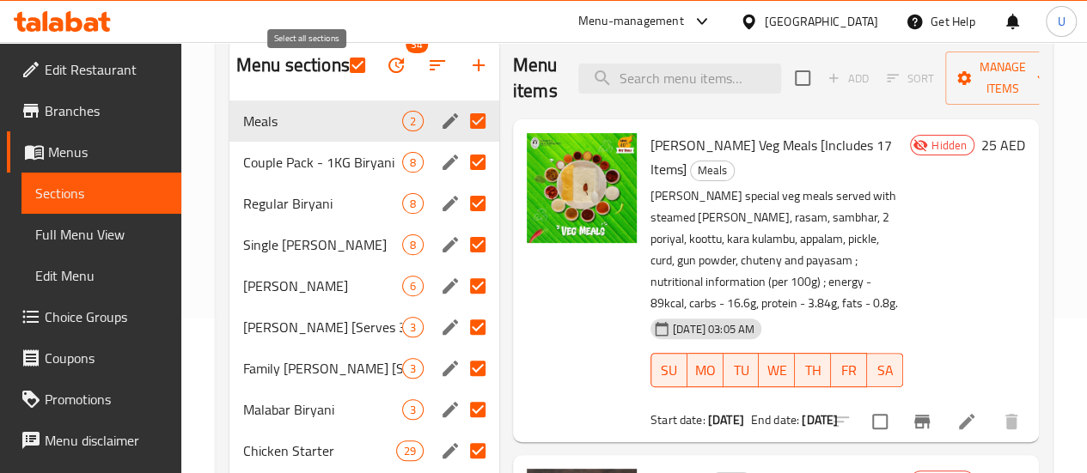
click at [339, 78] on input "checkbox" at bounding box center [357, 65] width 36 height 36
checkbox input "false"
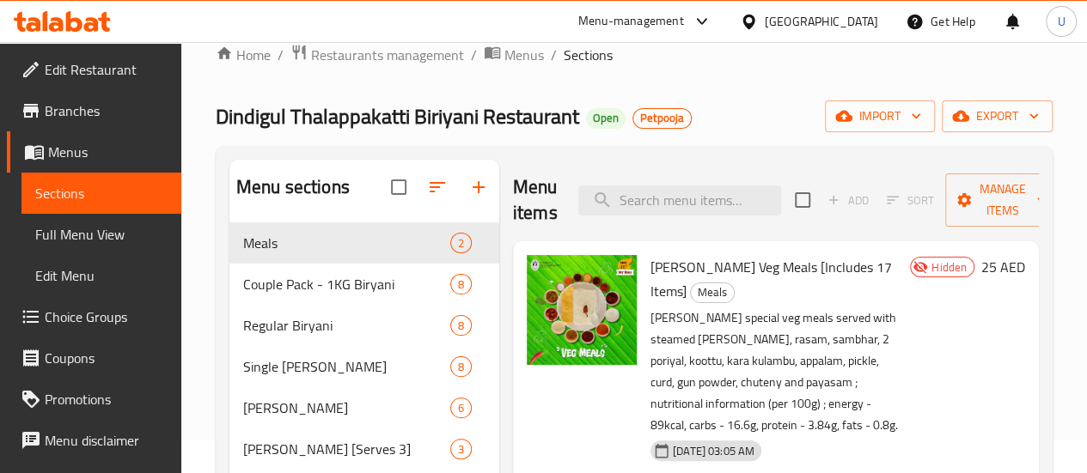
scroll to position [0, 0]
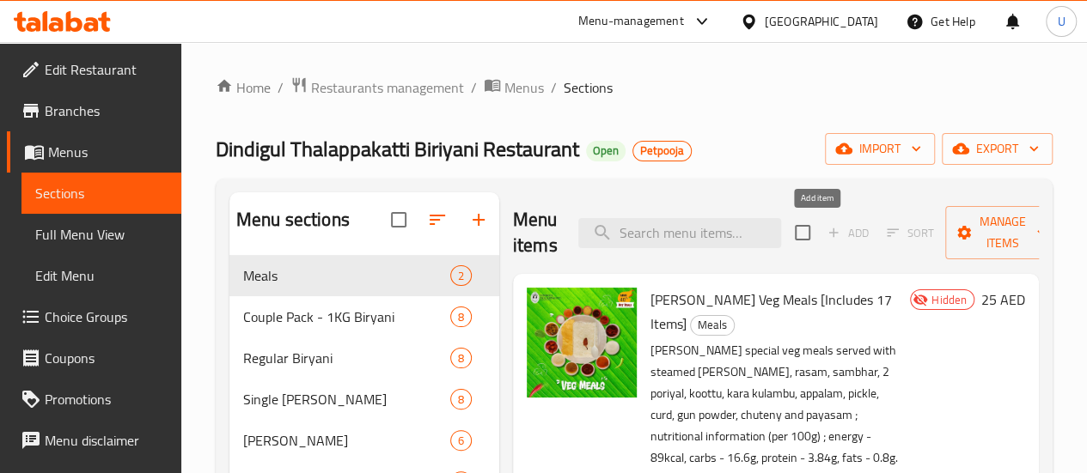
click at [820, 232] on span "Add" at bounding box center [847, 233] width 55 height 27
click at [1032, 239] on icon "button" at bounding box center [1040, 232] width 17 height 17
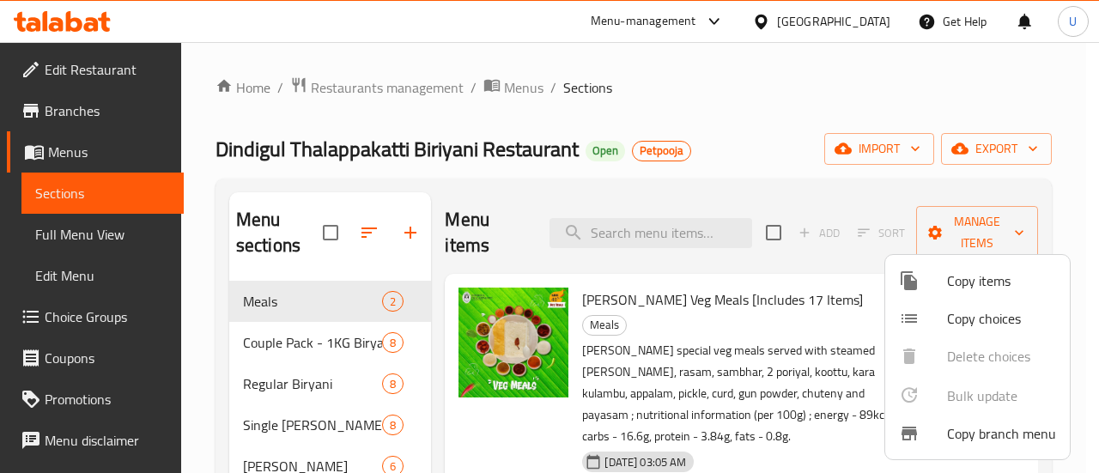
click at [1032, 178] on div at bounding box center [549, 236] width 1099 height 473
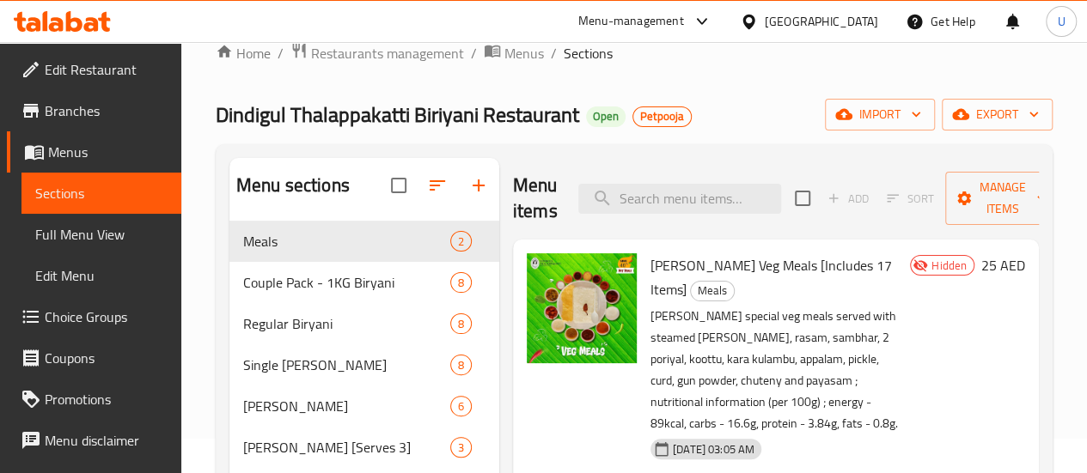
scroll to position [36, 0]
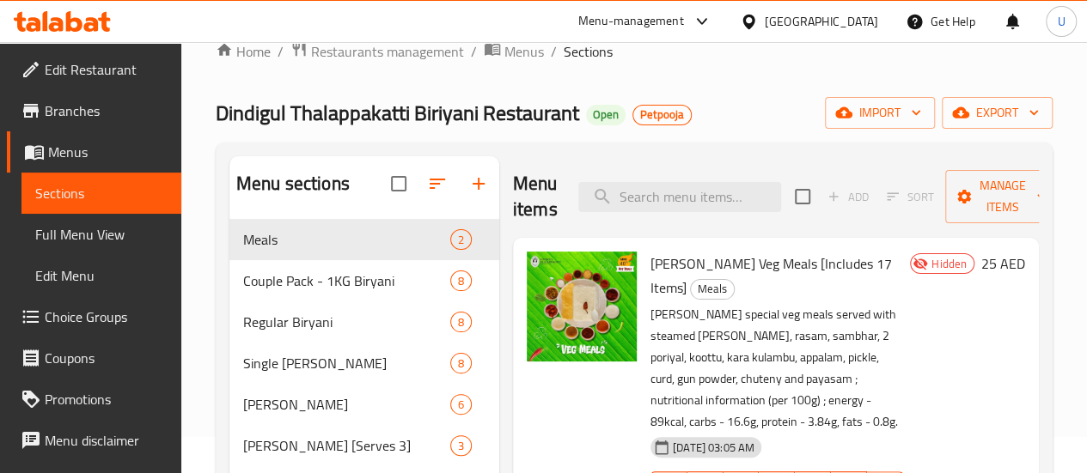
click at [414, 197] on div at bounding box center [445, 183] width 108 height 41
click at [427, 194] on icon "button" at bounding box center [437, 184] width 21 height 21
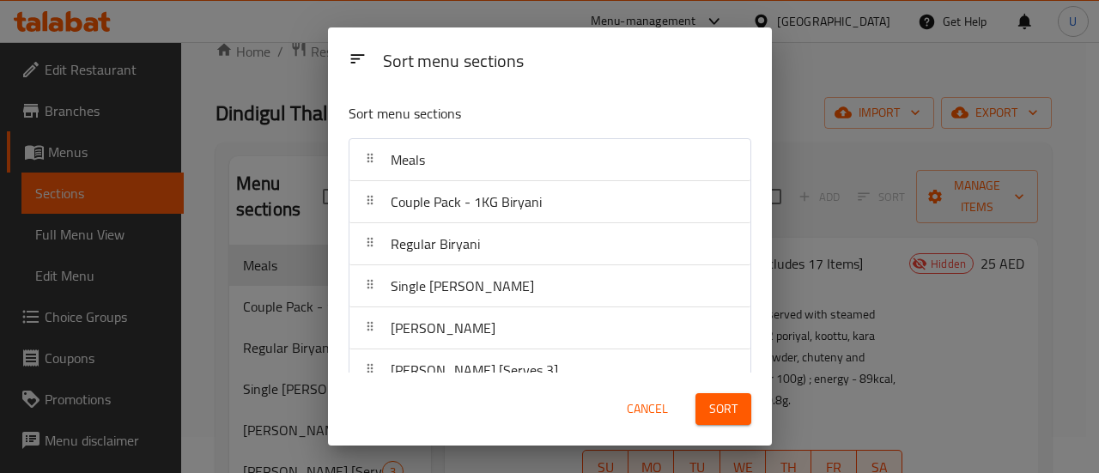
click at [648, 411] on span "Cancel" at bounding box center [647, 409] width 41 height 21
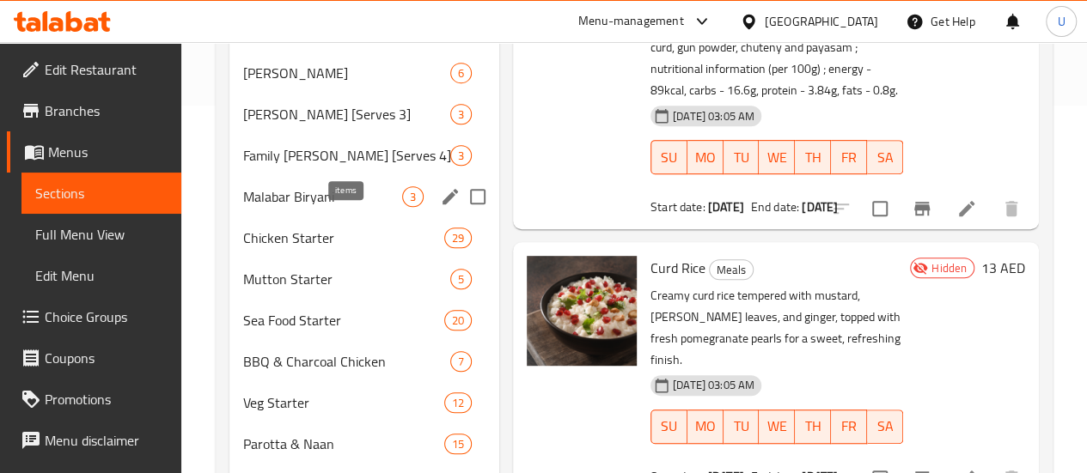
scroll to position [0, 0]
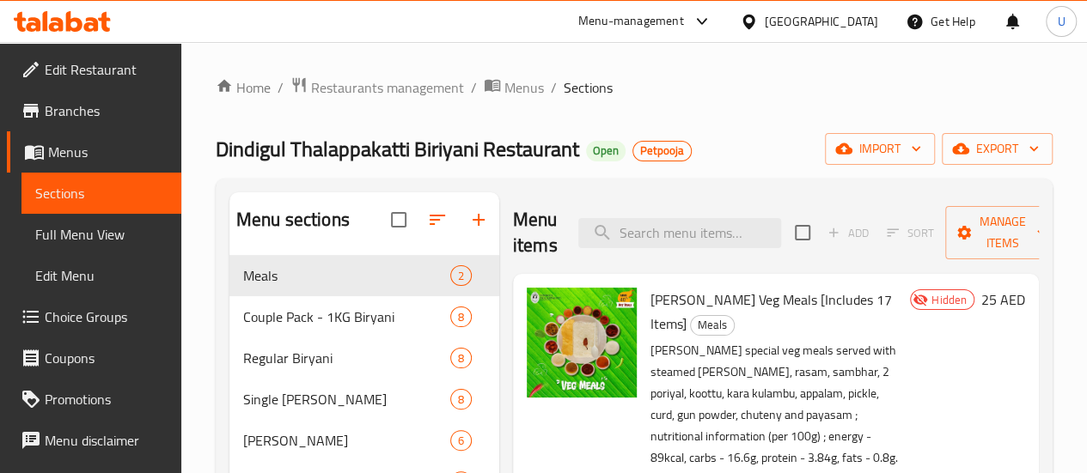
click at [409, 233] on div at bounding box center [445, 219] width 108 height 41
click at [426, 91] on span "Restaurants management" at bounding box center [387, 87] width 153 height 21
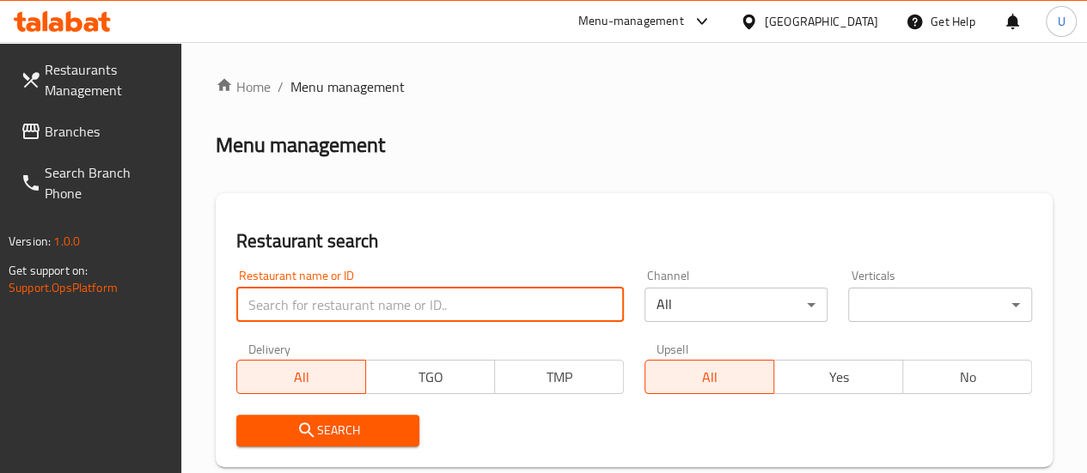
click at [313, 308] on input "search" at bounding box center [429, 305] width 387 height 34
type input "the kitchen by [PERSON_NAME]"
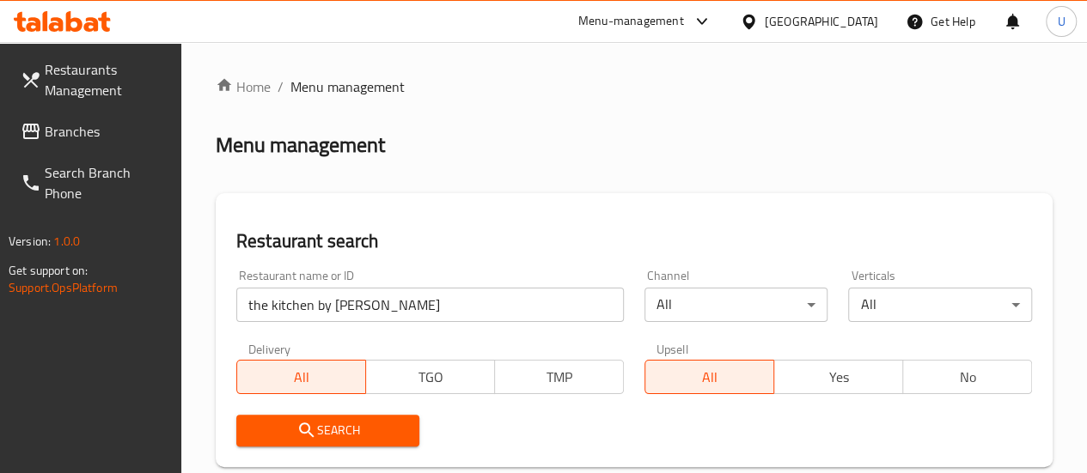
click at [347, 425] on span "Search" at bounding box center [328, 430] width 156 height 21
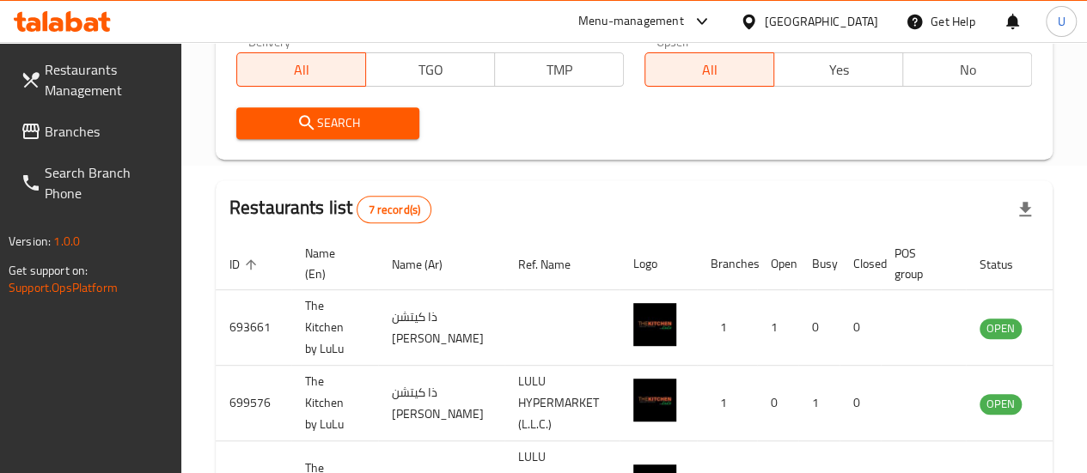
scroll to position [308, 0]
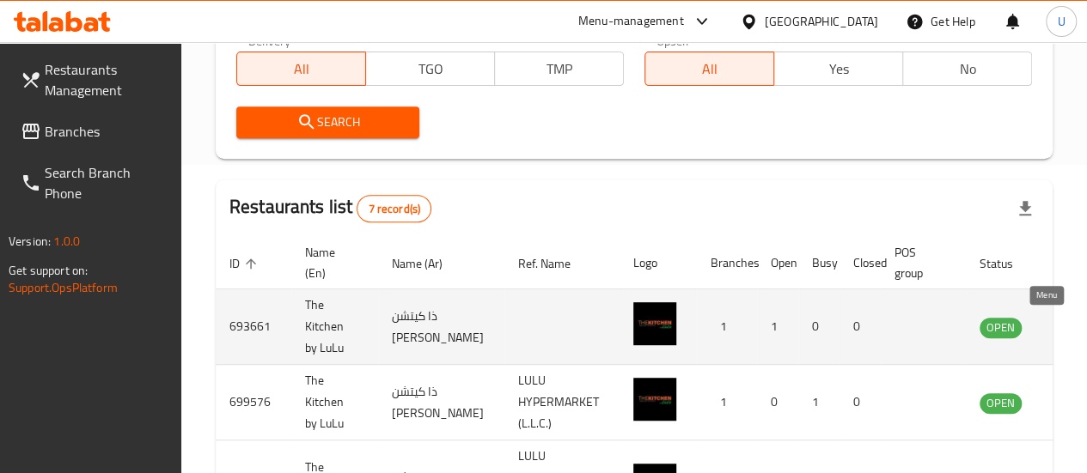
click at [1073, 328] on icon "enhanced table" at bounding box center [1082, 327] width 19 height 15
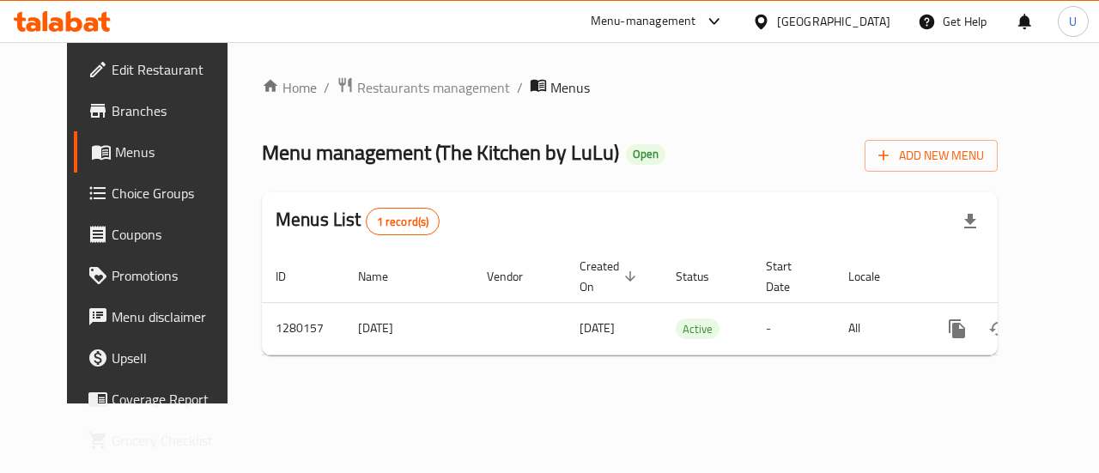
click at [115, 156] on span "Menus" at bounding box center [176, 152] width 122 height 21
click at [115, 149] on span "Menus" at bounding box center [176, 152] width 122 height 21
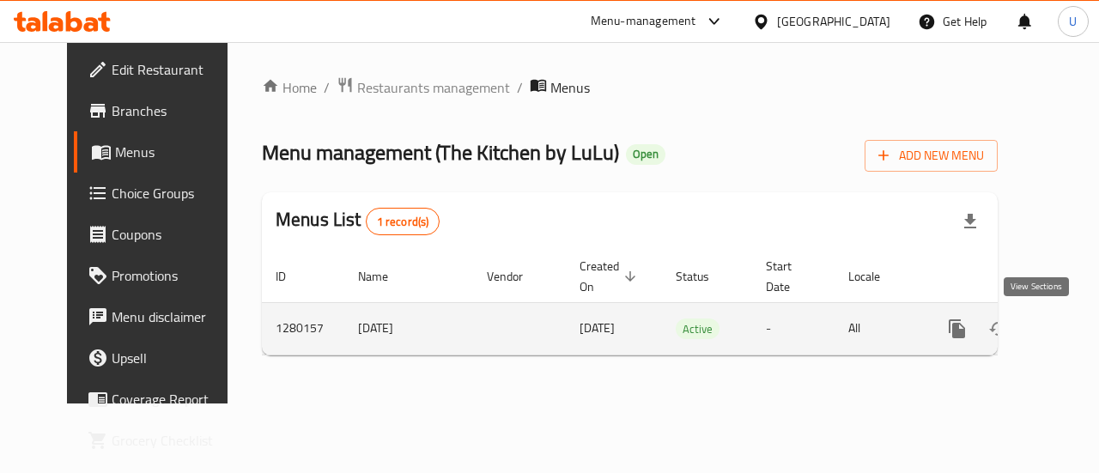
click at [1071, 330] on icon "enhanced table" at bounding box center [1081, 329] width 21 height 21
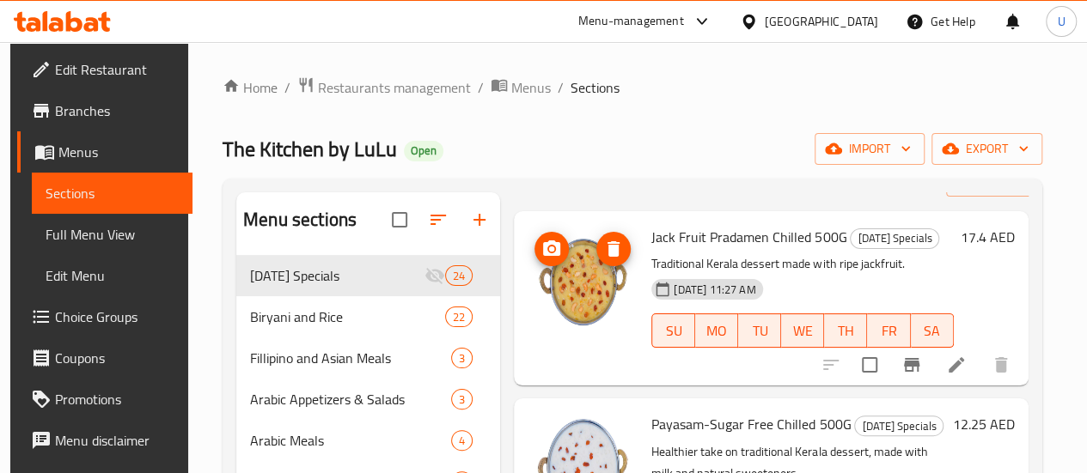
scroll to position [50, 0]
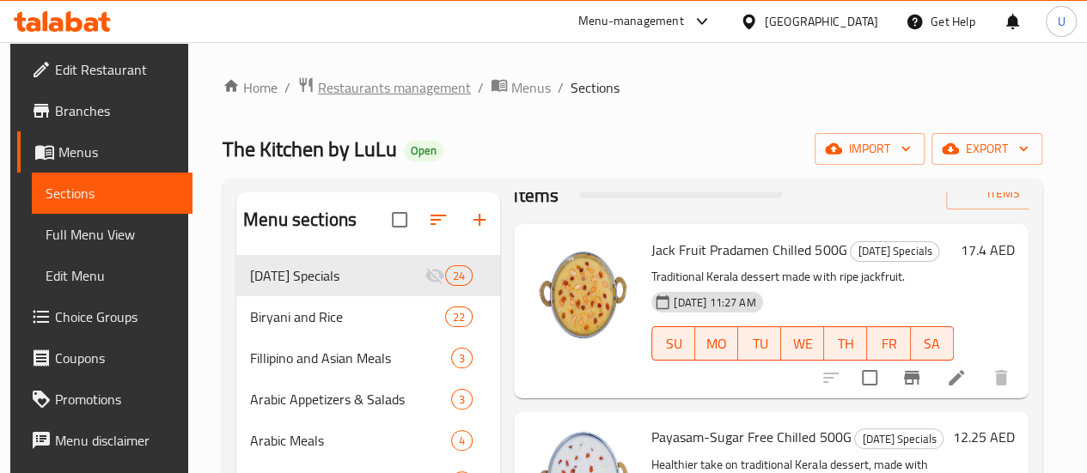
click at [402, 89] on span "Restaurants management" at bounding box center [394, 87] width 153 height 21
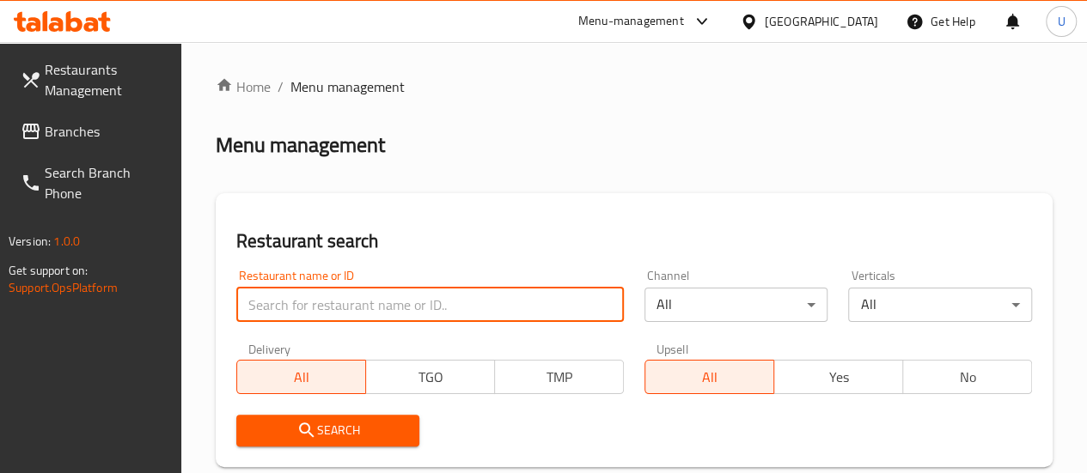
click at [297, 301] on input "search" at bounding box center [429, 305] width 387 height 34
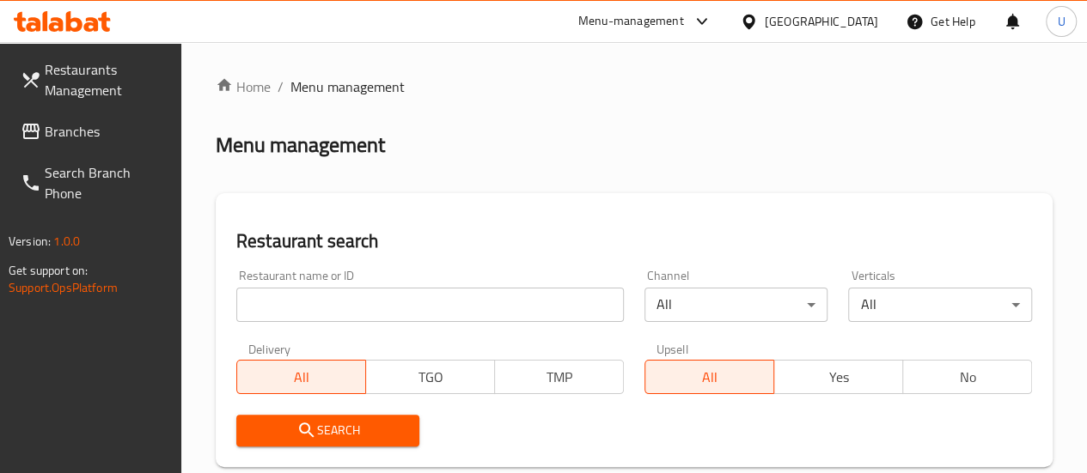
click at [623, 247] on h2 "Restaurant search" at bounding box center [633, 241] width 795 height 26
click at [303, 306] on input "search" at bounding box center [429, 305] width 387 height 34
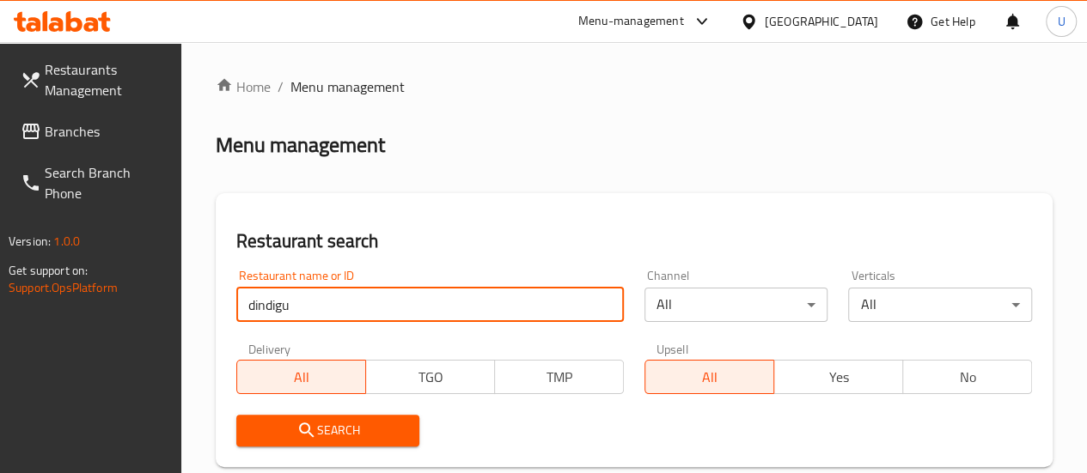
type input "dindigu"
click at [337, 429] on span "Search" at bounding box center [328, 430] width 156 height 21
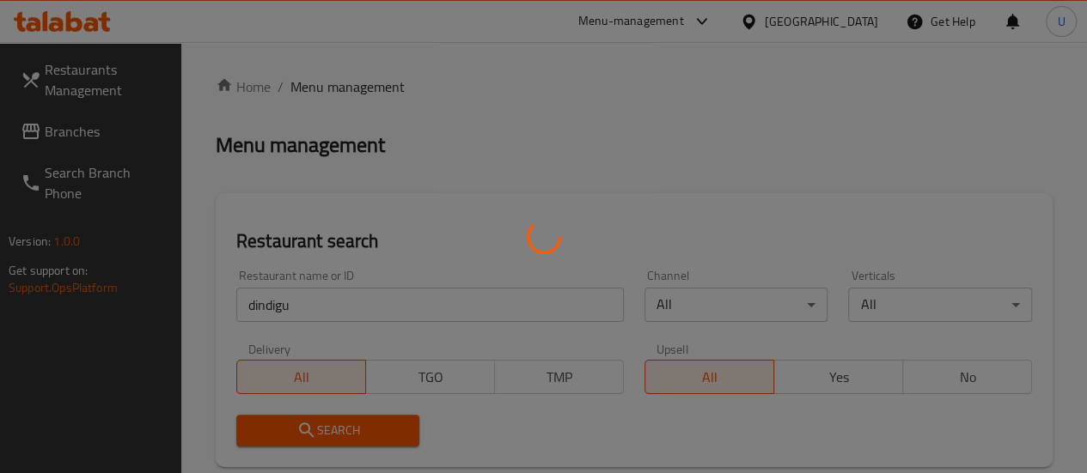
click at [337, 429] on div at bounding box center [543, 236] width 1087 height 473
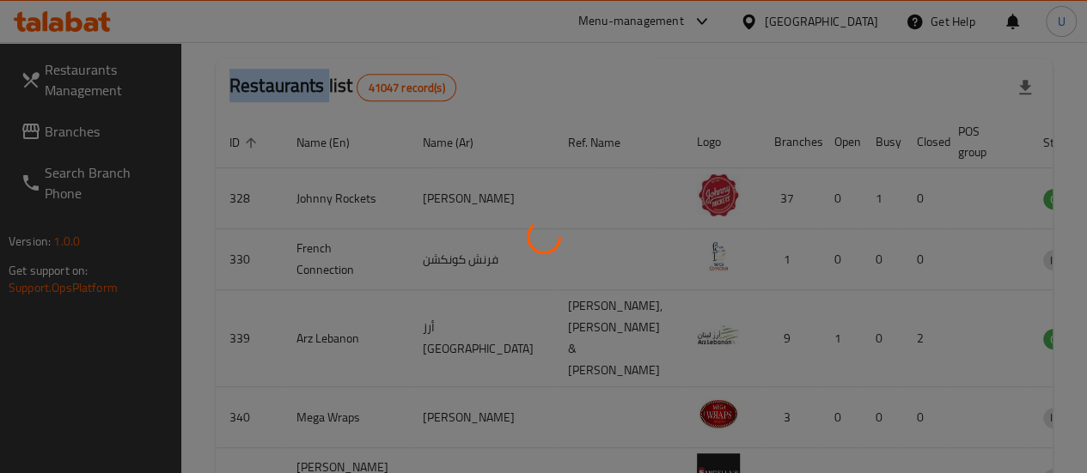
scroll to position [425, 0]
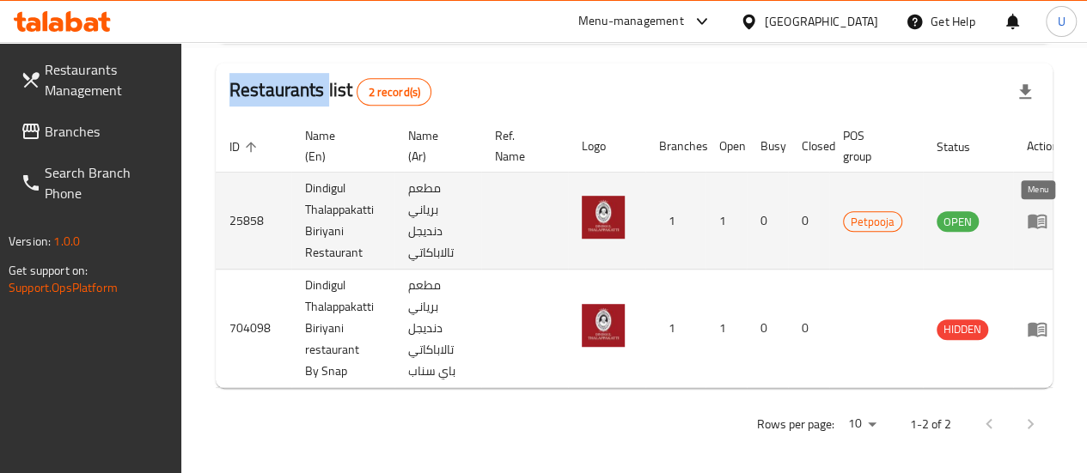
click at [1031, 224] on icon "enhanced table" at bounding box center [1036, 222] width 19 height 15
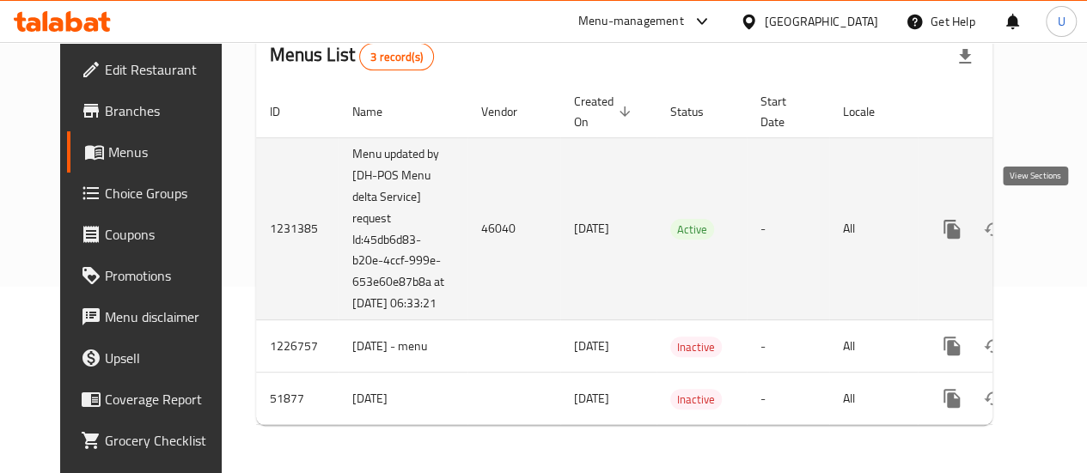
click at [1065, 219] on icon "enhanced table" at bounding box center [1075, 229] width 21 height 21
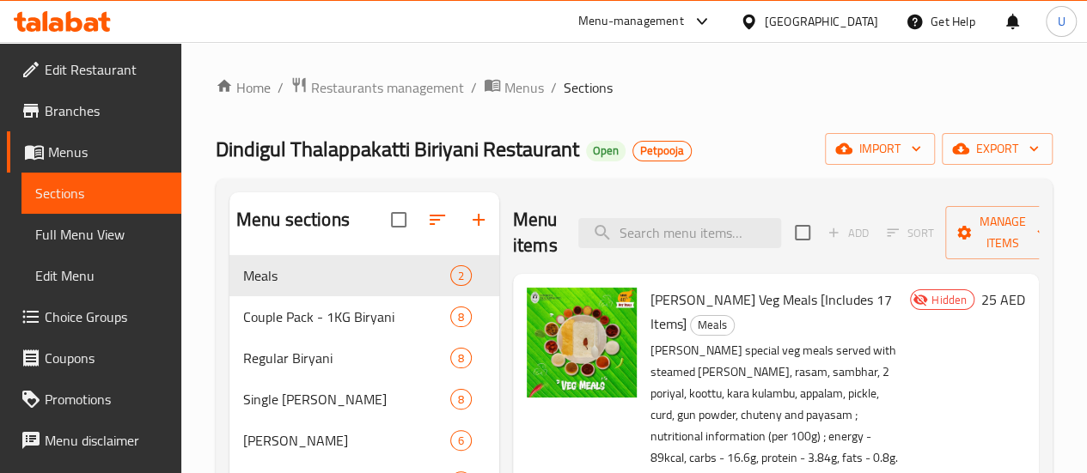
click at [401, 232] on div at bounding box center [445, 219] width 108 height 41
click at [405, 234] on div at bounding box center [445, 219] width 108 height 41
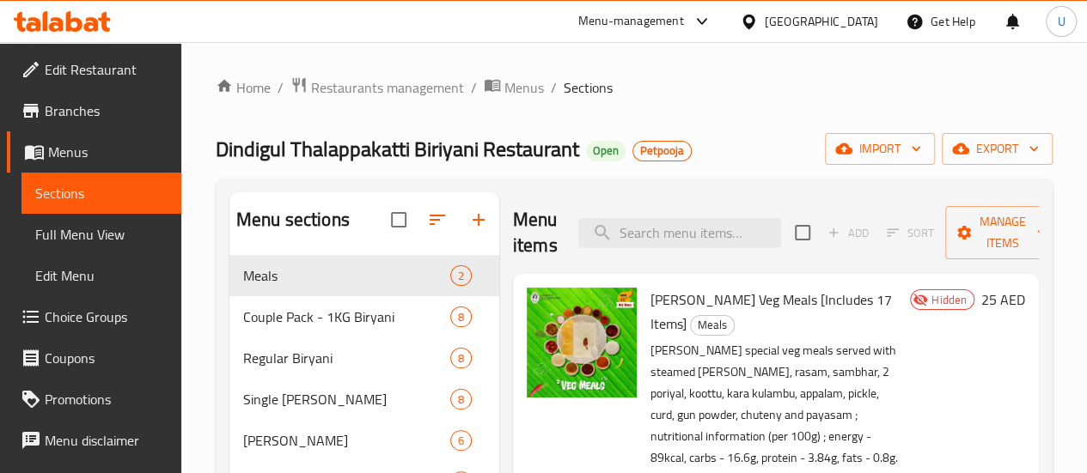
click at [405, 234] on div at bounding box center [445, 219] width 108 height 41
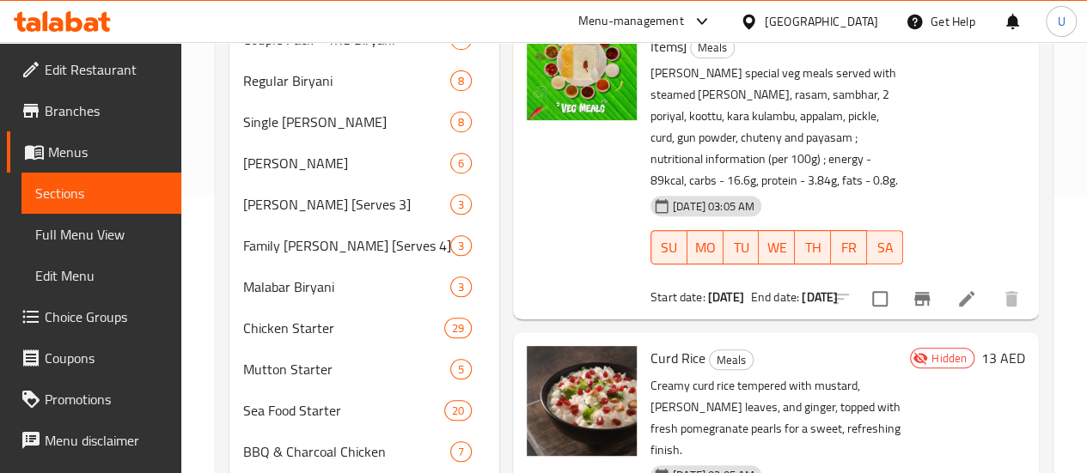
scroll to position [454, 0]
